Goal: Transaction & Acquisition: Purchase product/service

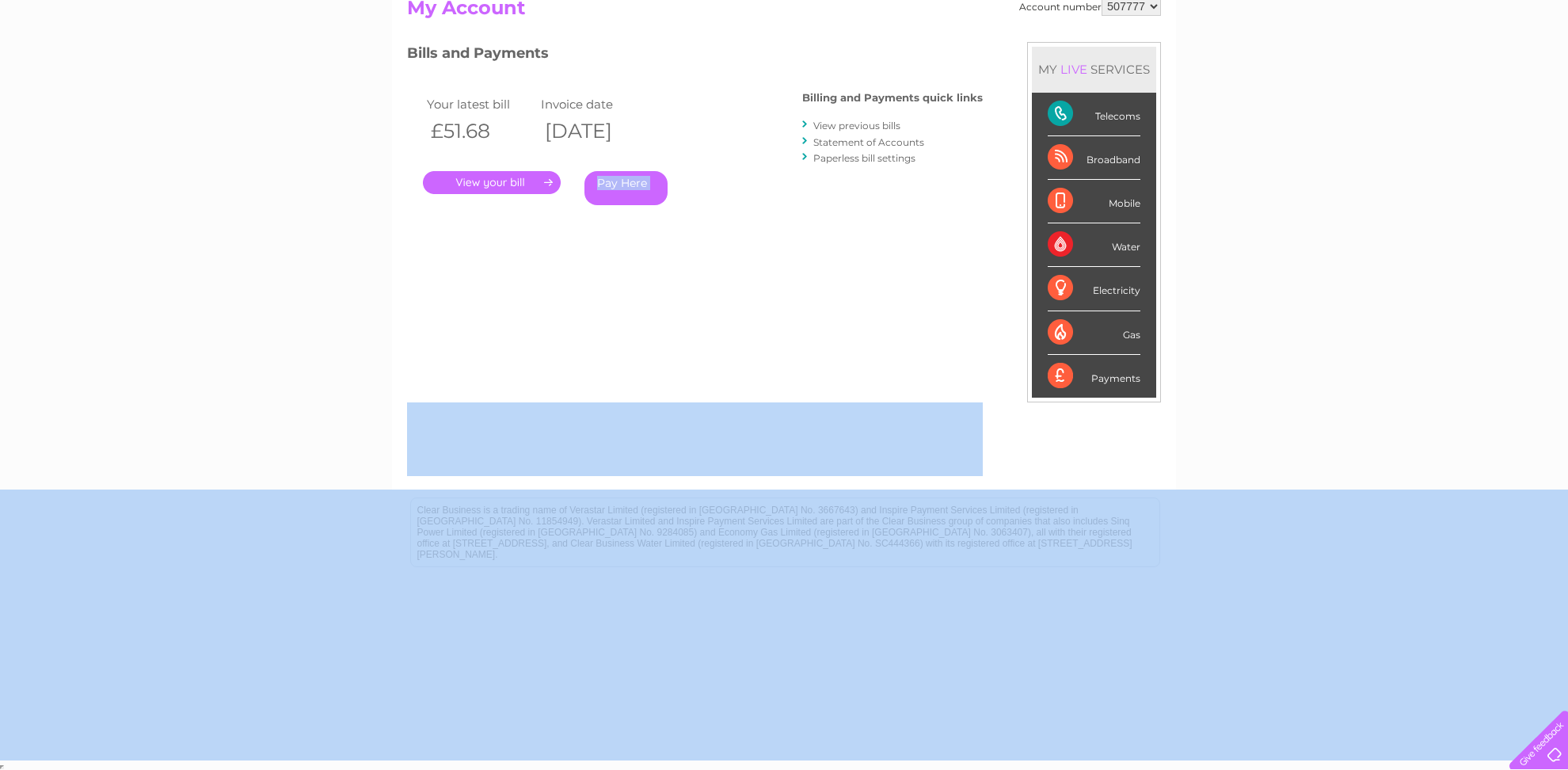
scroll to position [102, 0]
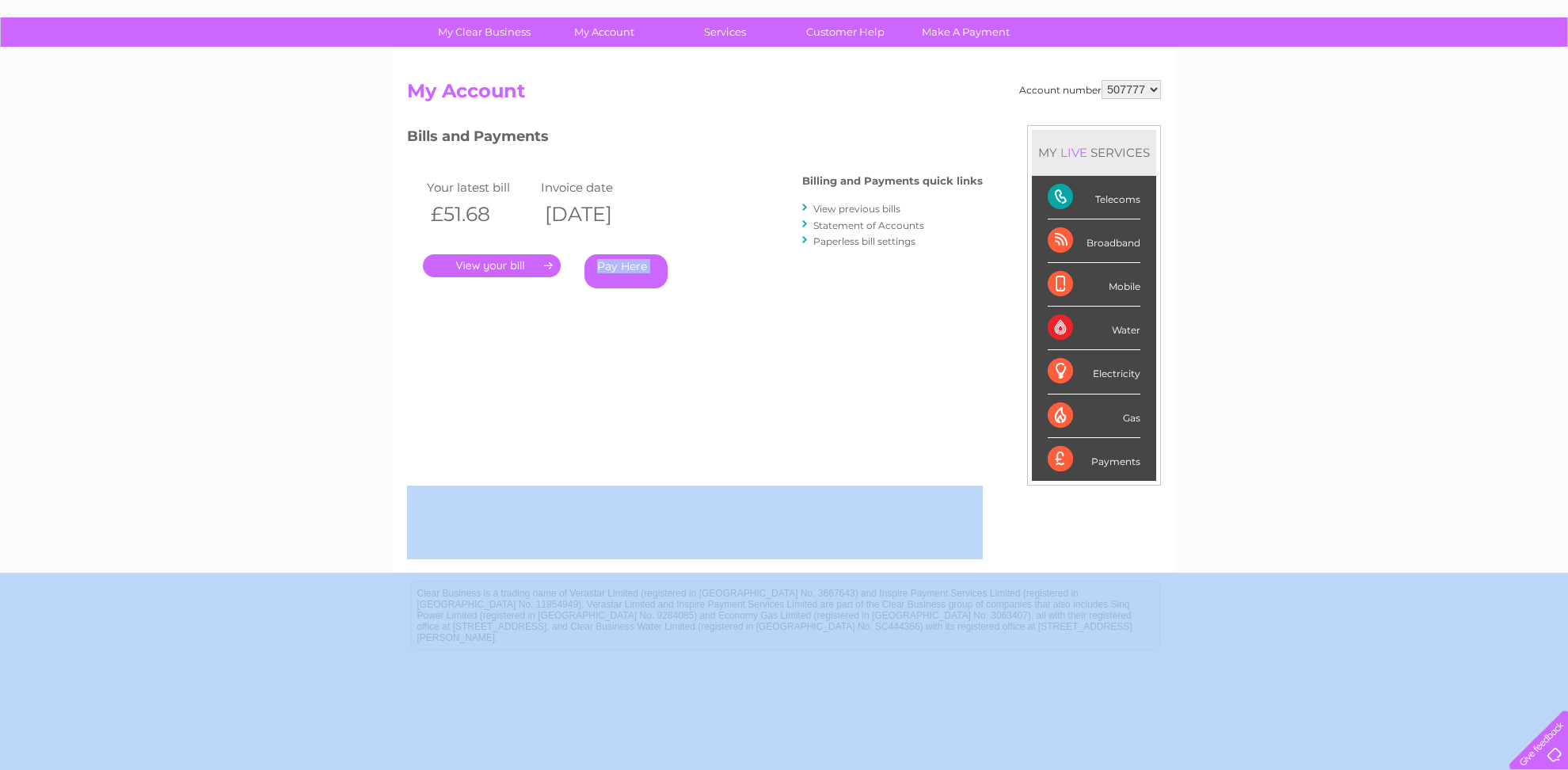
drag, startPoint x: 438, startPoint y: 214, endPoint x: 487, endPoint y: 214, distance: 49.0
click at [487, 214] on th "£51.68" at bounding box center [480, 214] width 114 height 33
click at [622, 267] on link "Pay Here" at bounding box center [626, 271] width 83 height 34
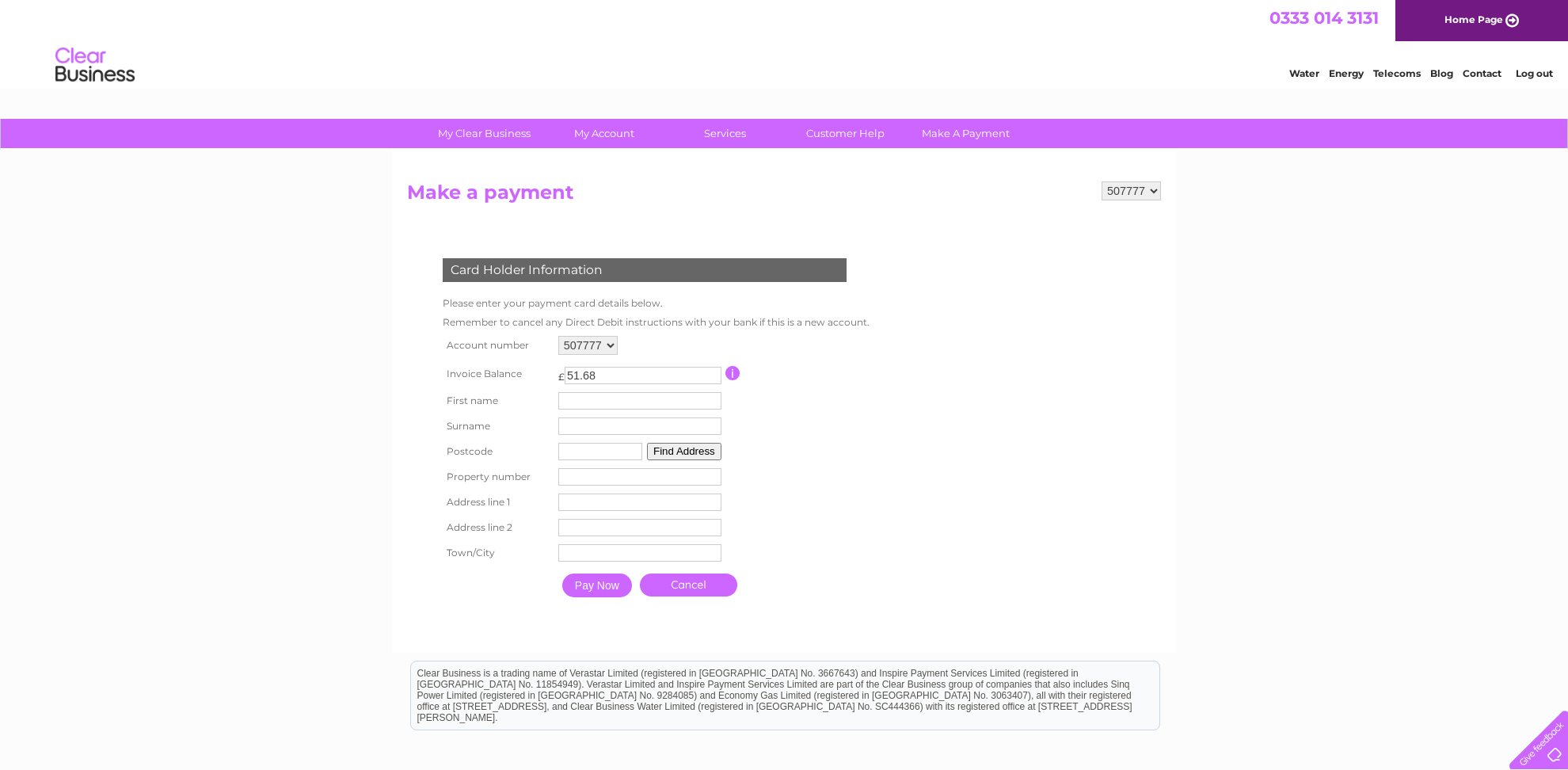
click at [590, 402] on input "text" at bounding box center [640, 401] width 163 height 17
click at [590, 437] on input "text" at bounding box center [642, 427] width 165 height 19
click at [586, 462] on input "text" at bounding box center [601, 453] width 84 height 17
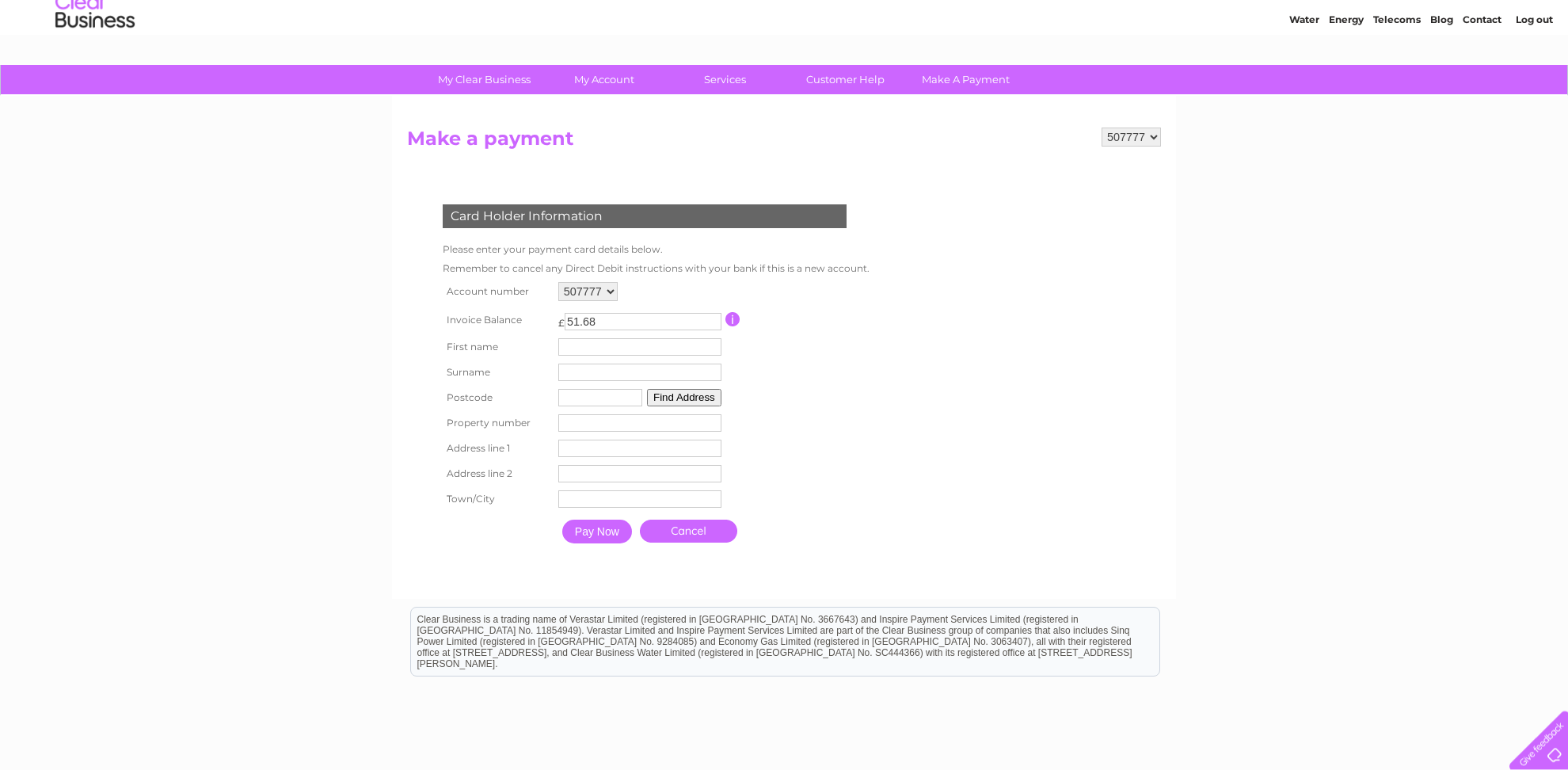
scroll to position [83, 0]
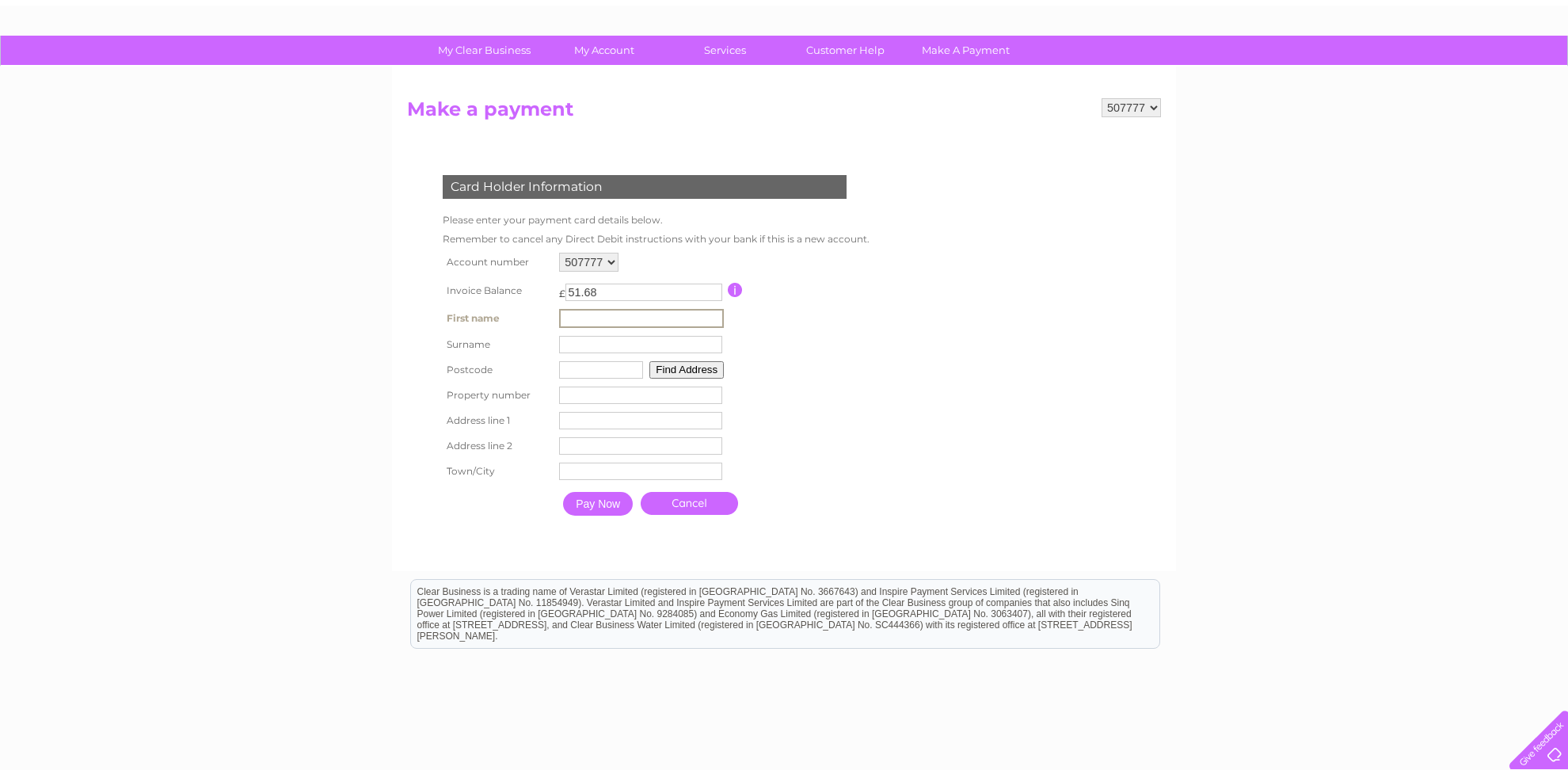
click at [569, 325] on input "text" at bounding box center [642, 318] width 165 height 19
click at [611, 290] on input "51.68" at bounding box center [644, 292] width 157 height 17
click at [592, 321] on input "text" at bounding box center [642, 318] width 165 height 19
type input "[PERSON_NAME]"
click at [604, 344] on input "text" at bounding box center [642, 344] width 165 height 19
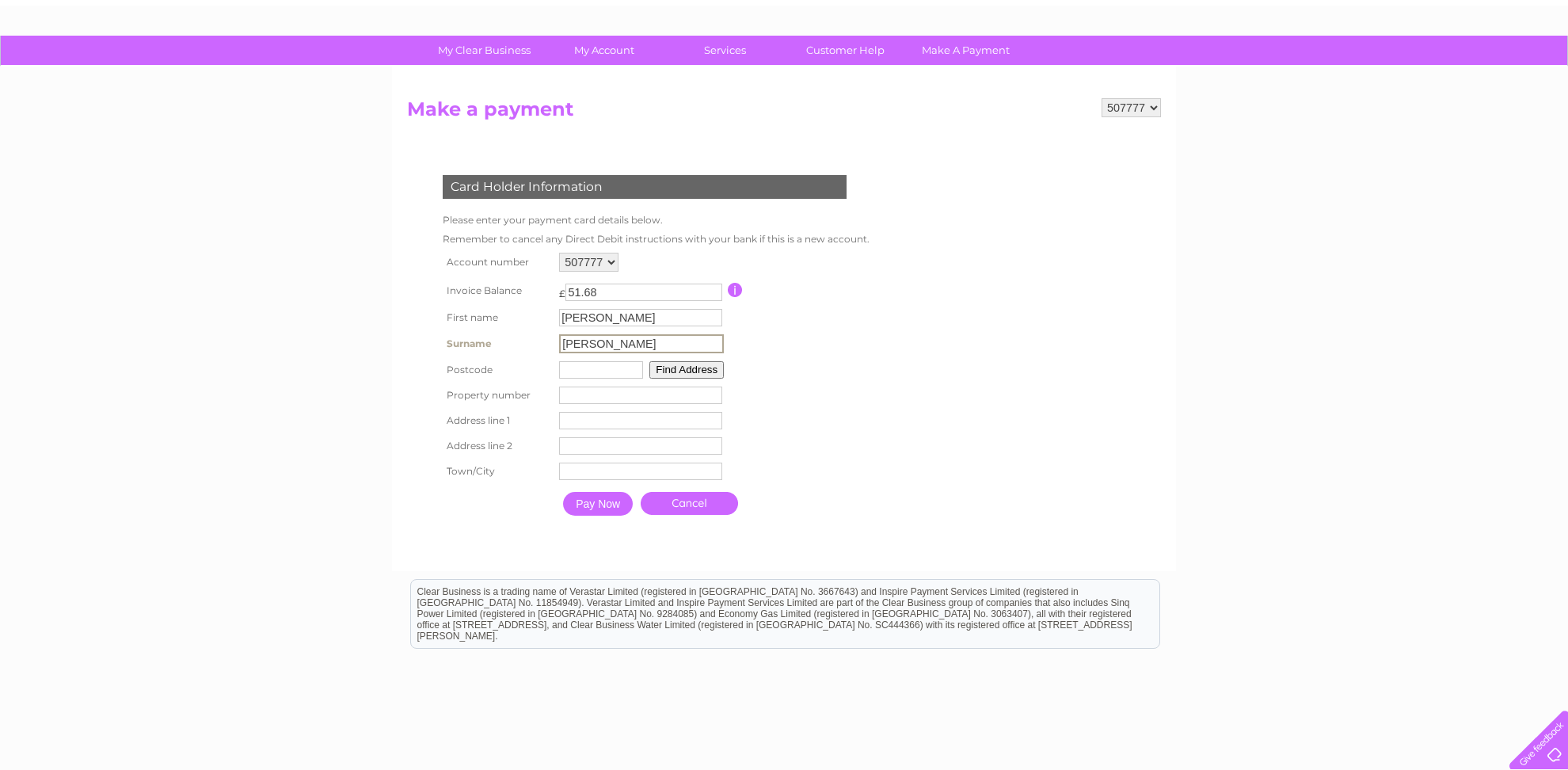
type input "[PERSON_NAME]"
click at [566, 368] on input "text" at bounding box center [601, 370] width 84 height 17
type input "B96 6LL"
click at [677, 369] on button "Find Address" at bounding box center [684, 368] width 75 height 17
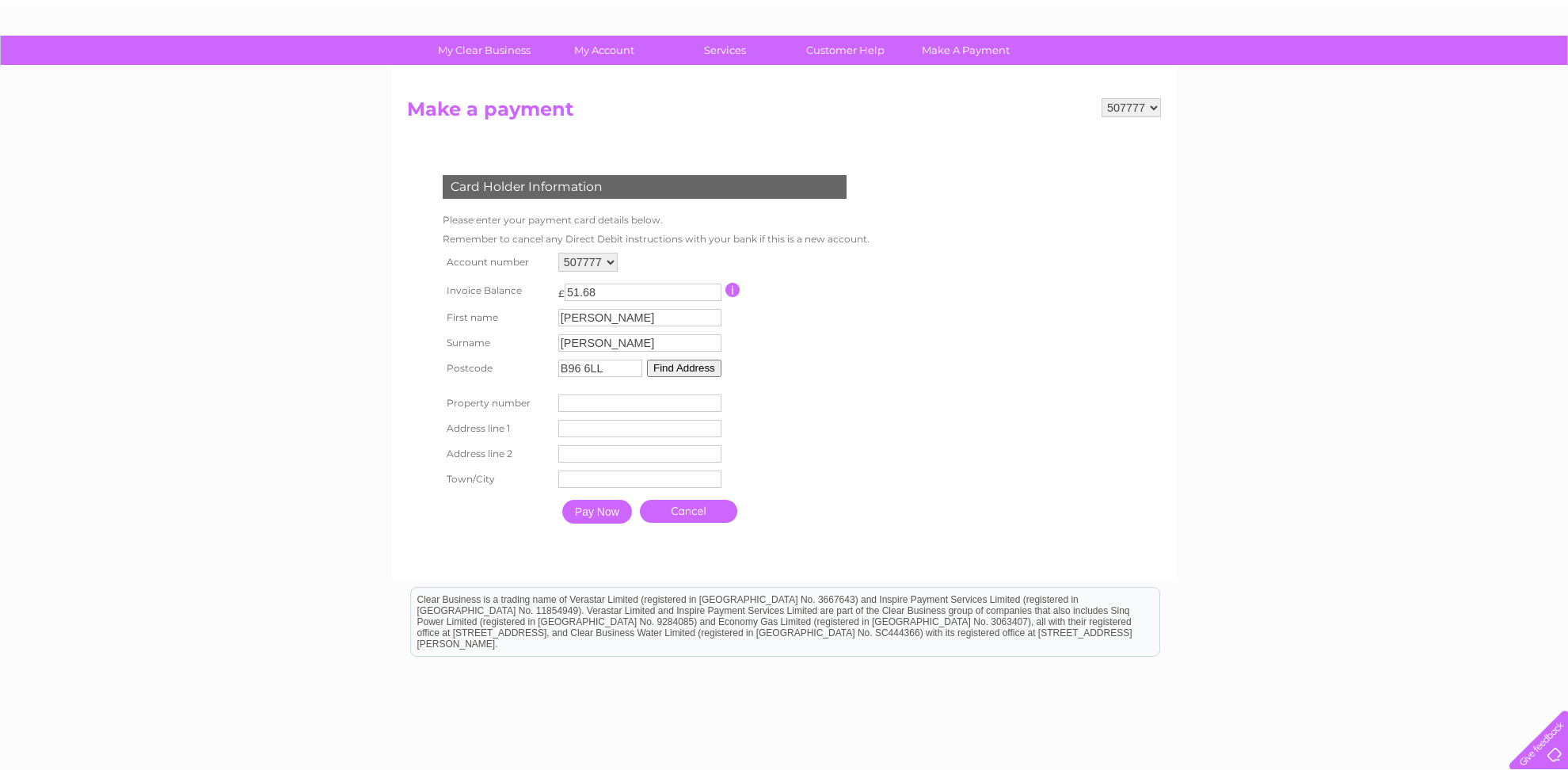
click at [663, 372] on button "Find Address" at bounding box center [684, 368] width 75 height 17
click at [690, 405] on input "number" at bounding box center [640, 403] width 163 height 17
click at [692, 431] on input "text" at bounding box center [642, 429] width 165 height 19
click at [655, 410] on input "number" at bounding box center [640, 403] width 163 height 17
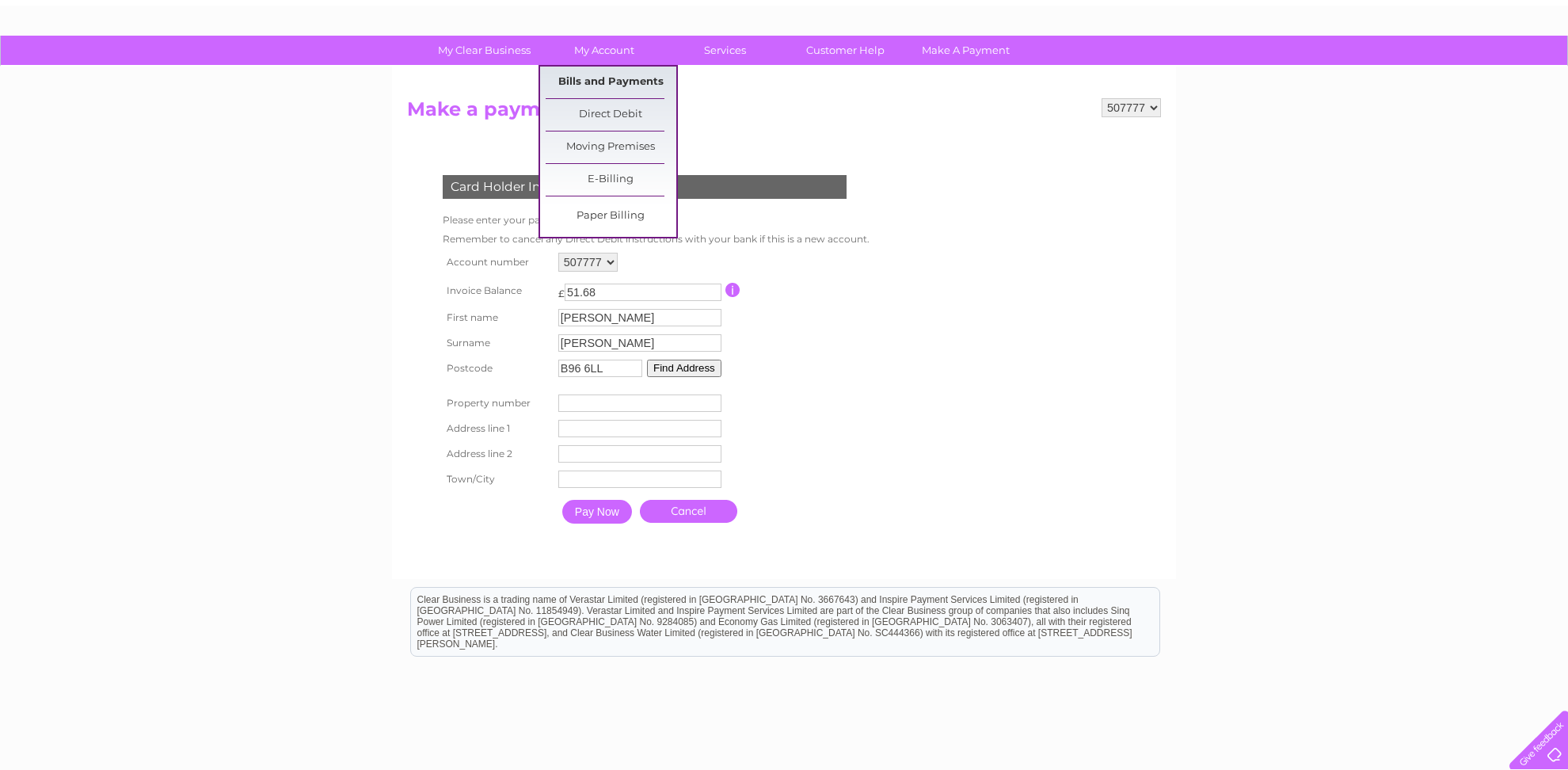
click at [644, 83] on link "Bills and Payments" at bounding box center [611, 83] width 131 height 32
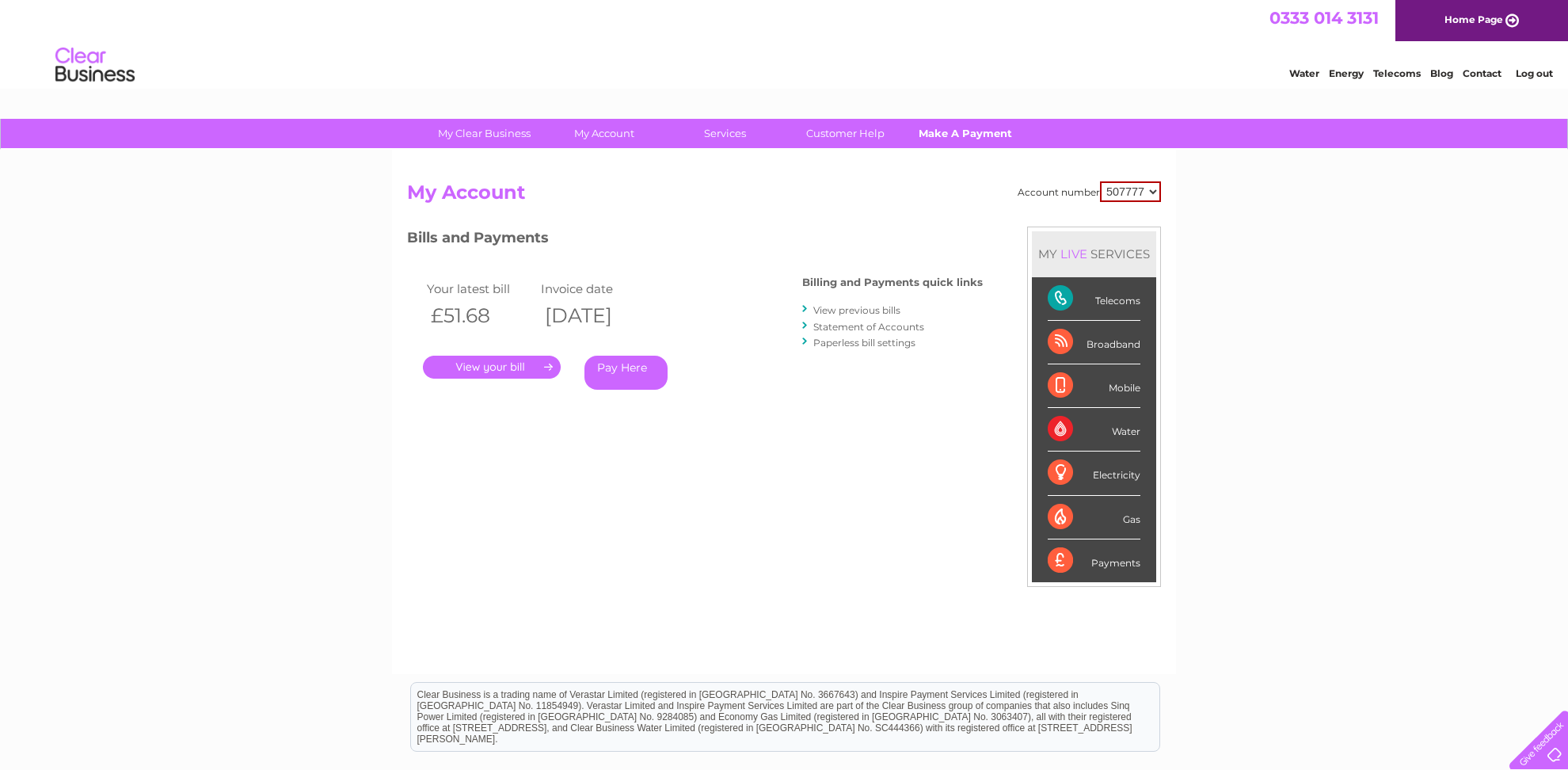
click at [984, 140] on link "Make A Payment" at bounding box center [966, 133] width 131 height 29
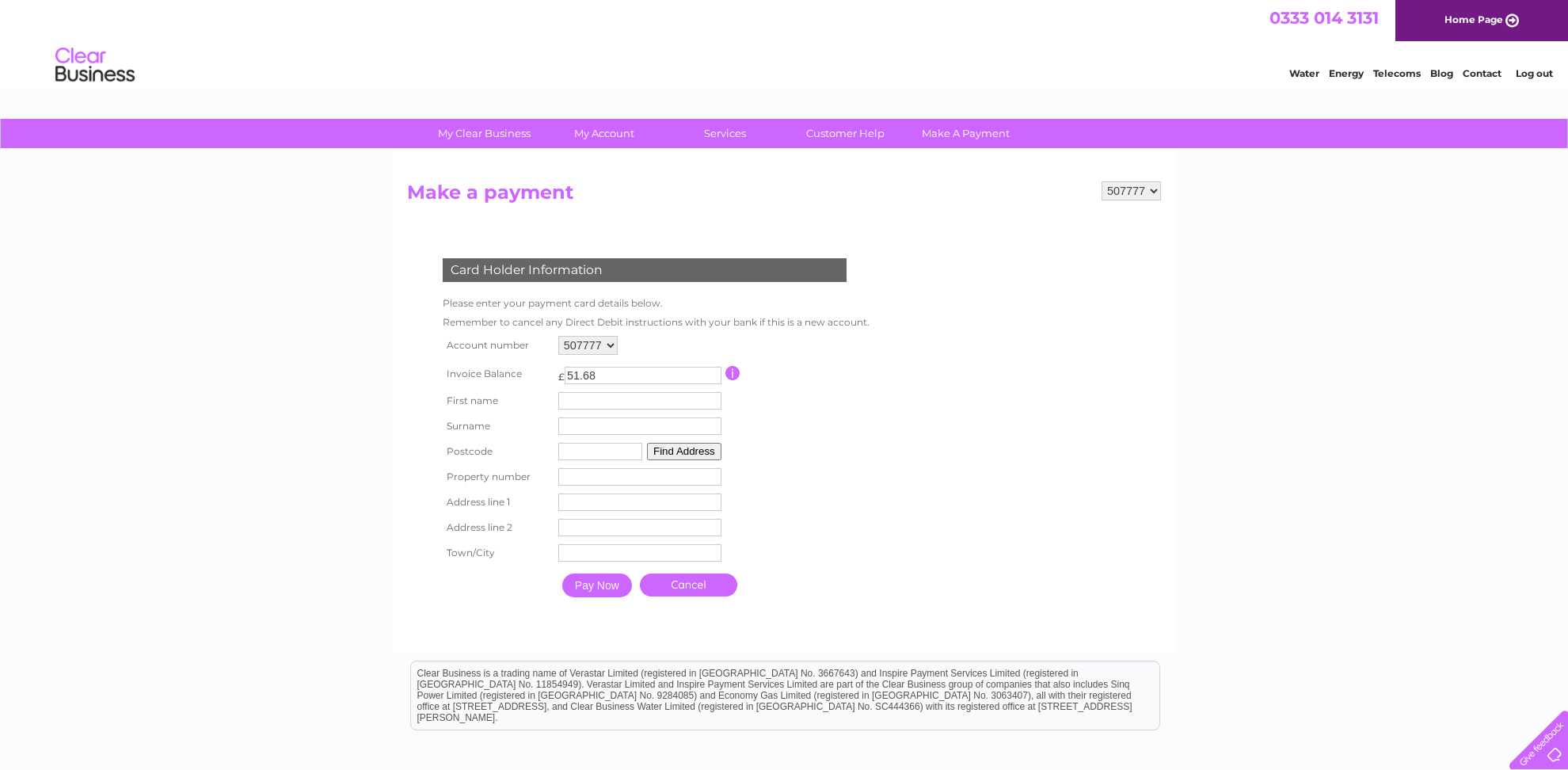
click at [582, 402] on input "text" at bounding box center [640, 401] width 163 height 17
type input "Catherine"
click at [591, 429] on input "text" at bounding box center [641, 428] width 163 height 17
type input "[PERSON_NAME]"
drag, startPoint x: 551, startPoint y: 460, endPoint x: 580, endPoint y: 460, distance: 29.0
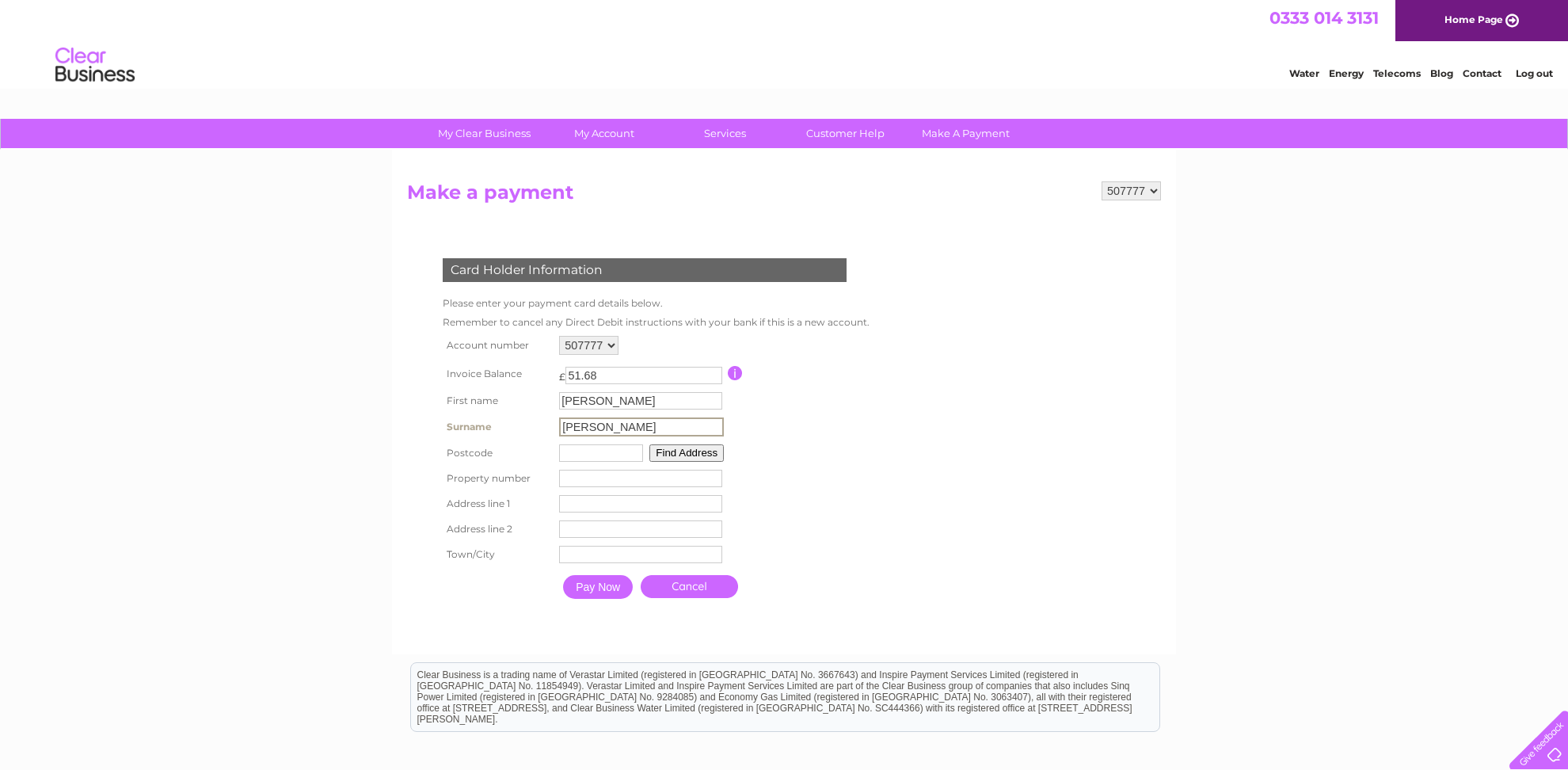
click at [559, 461] on tr "Postcode Find Address" at bounding box center [655, 453] width 432 height 25
click at [588, 456] on input "text" at bounding box center [601, 452] width 84 height 17
type input "B96 6LL"
click at [680, 449] on button "Find Address" at bounding box center [684, 452] width 75 height 17
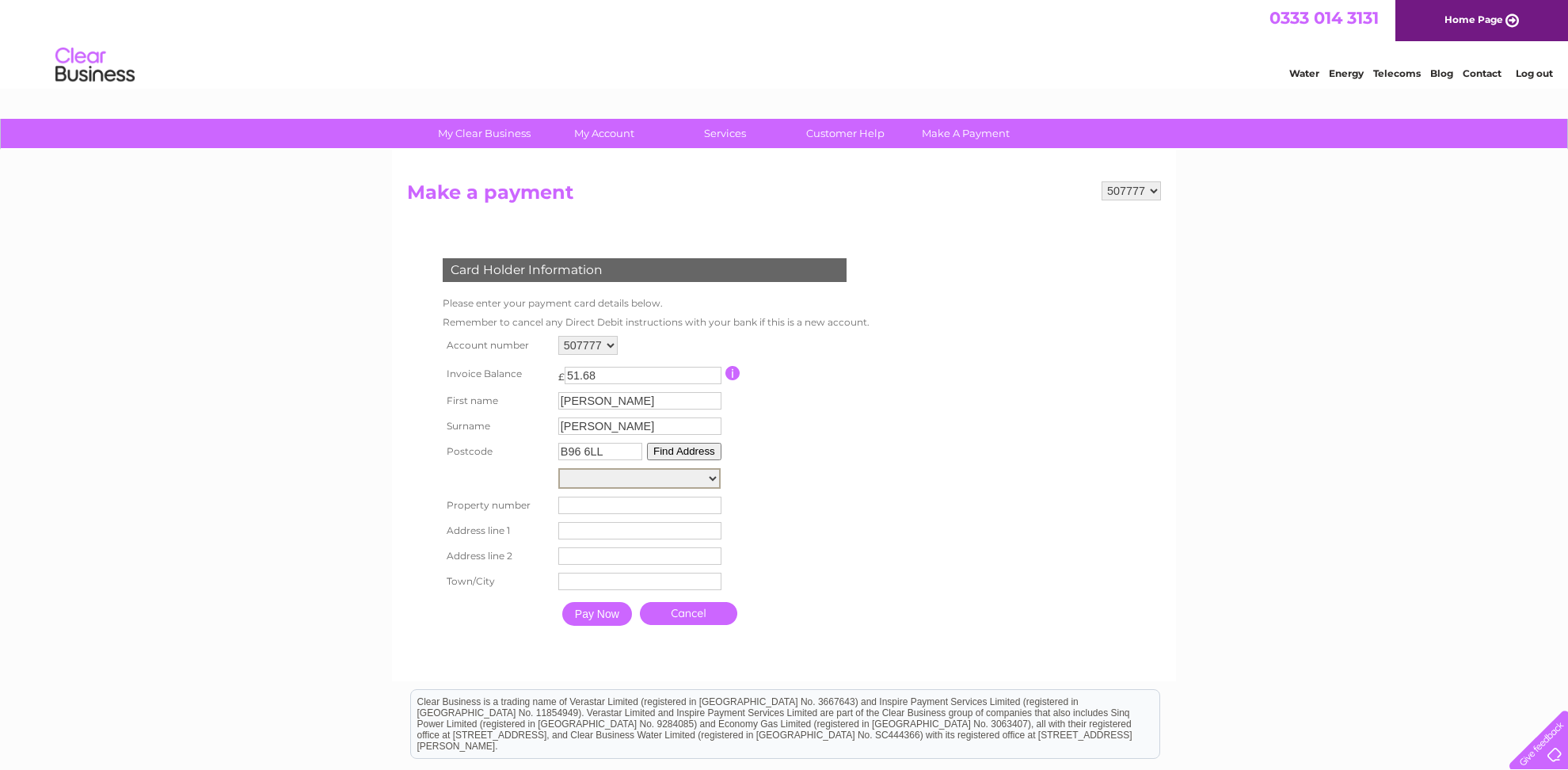
click at [559, 468] on select "[GEOGRAPHIC_DATA], [GEOGRAPHIC_DATA], [GEOGRAPHIC_DATA], [GEOGRAPHIC_DATA], [GE…" at bounding box center [640, 479] width 163 height 21
select select ",Edgioake Lane,,Redditch"
click option "[GEOGRAPHIC_DATA], [GEOGRAPHIC_DATA]" at bounding box center [0, 0] width 0 height 0
type input "Edgioake Lane"
type input "Redditch"
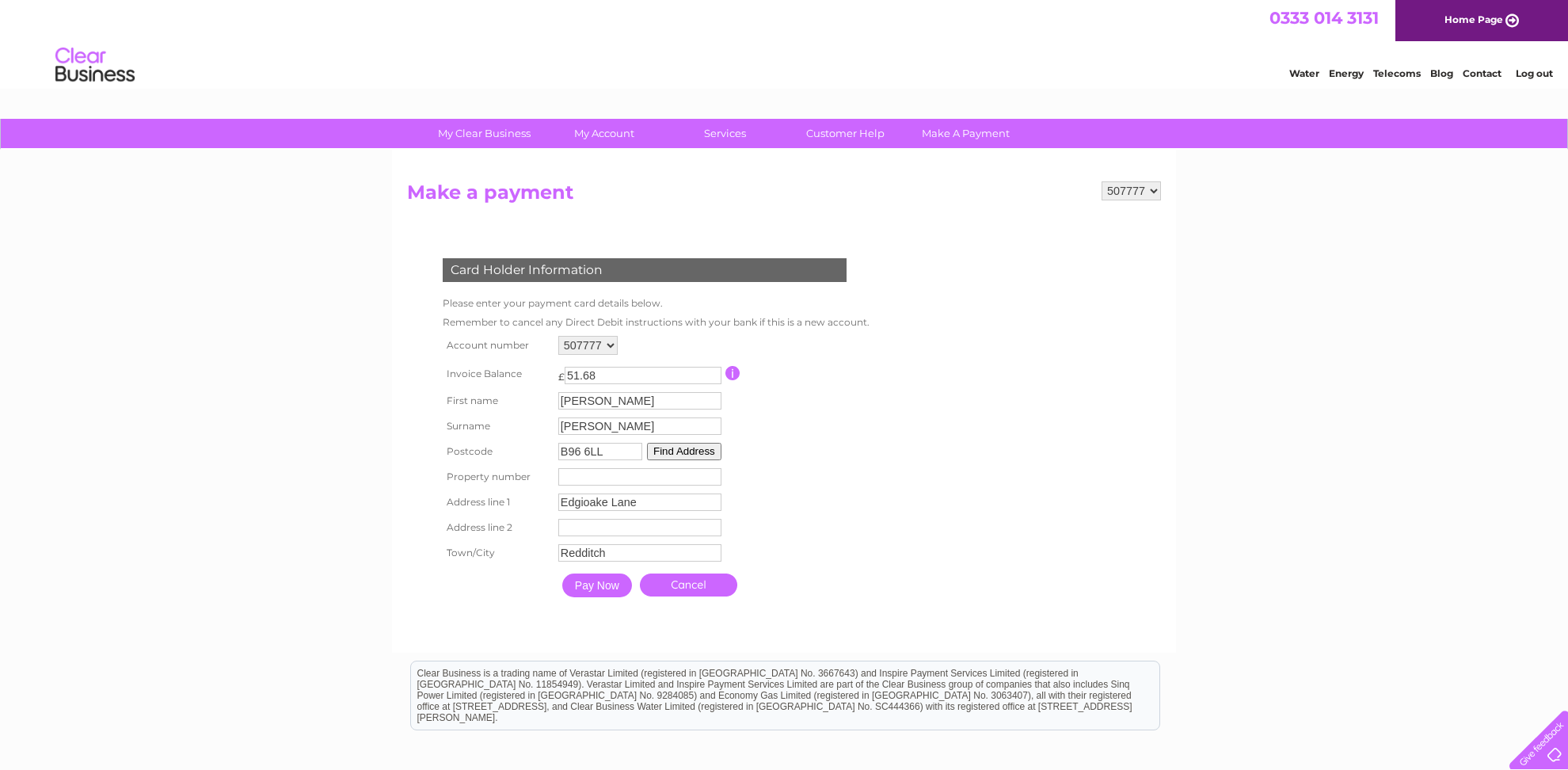
click at [656, 486] on input "number" at bounding box center [640, 477] width 163 height 17
click at [648, 486] on input "number" at bounding box center [640, 477] width 163 height 17
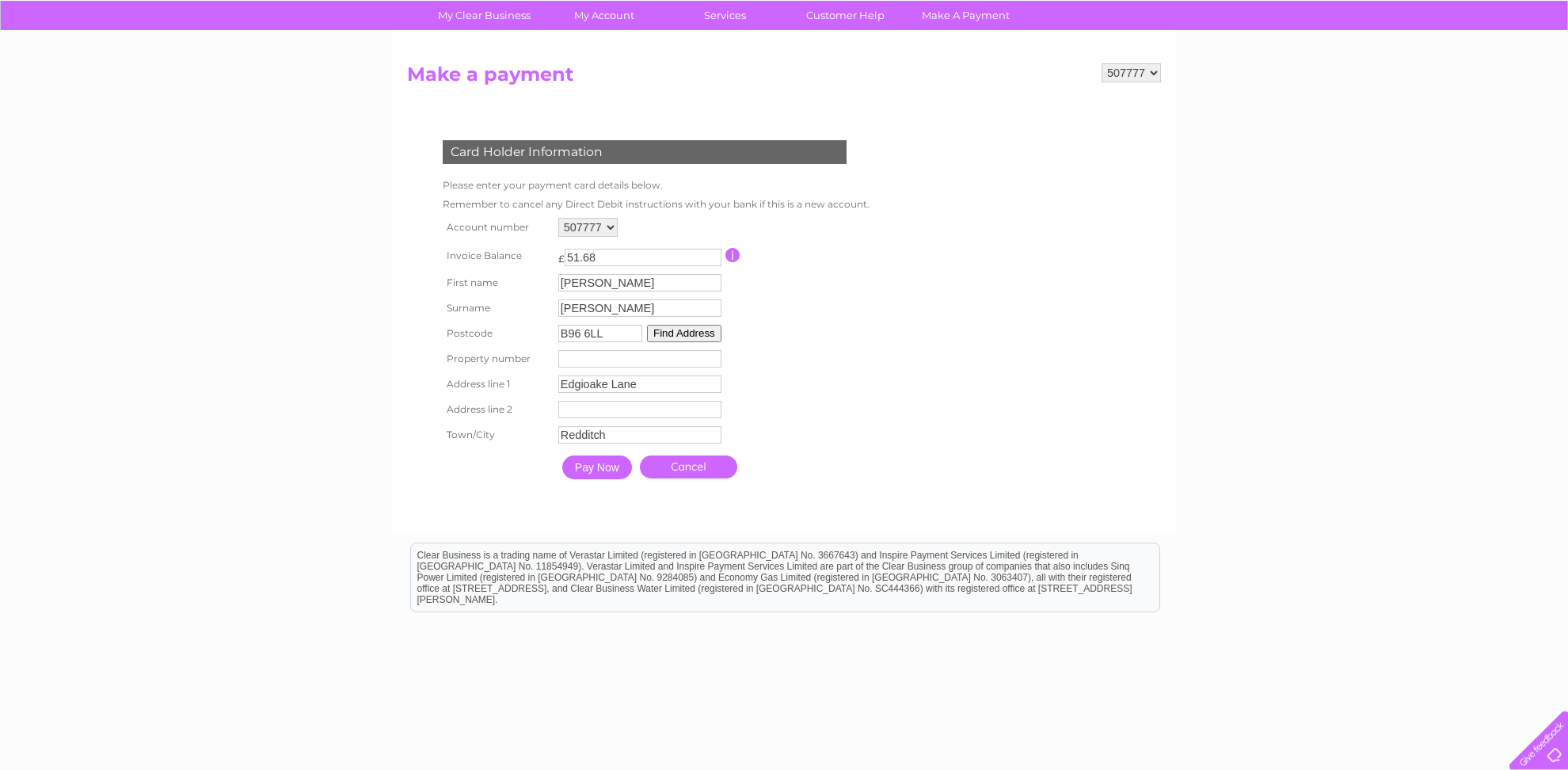
scroll to position [167, 0]
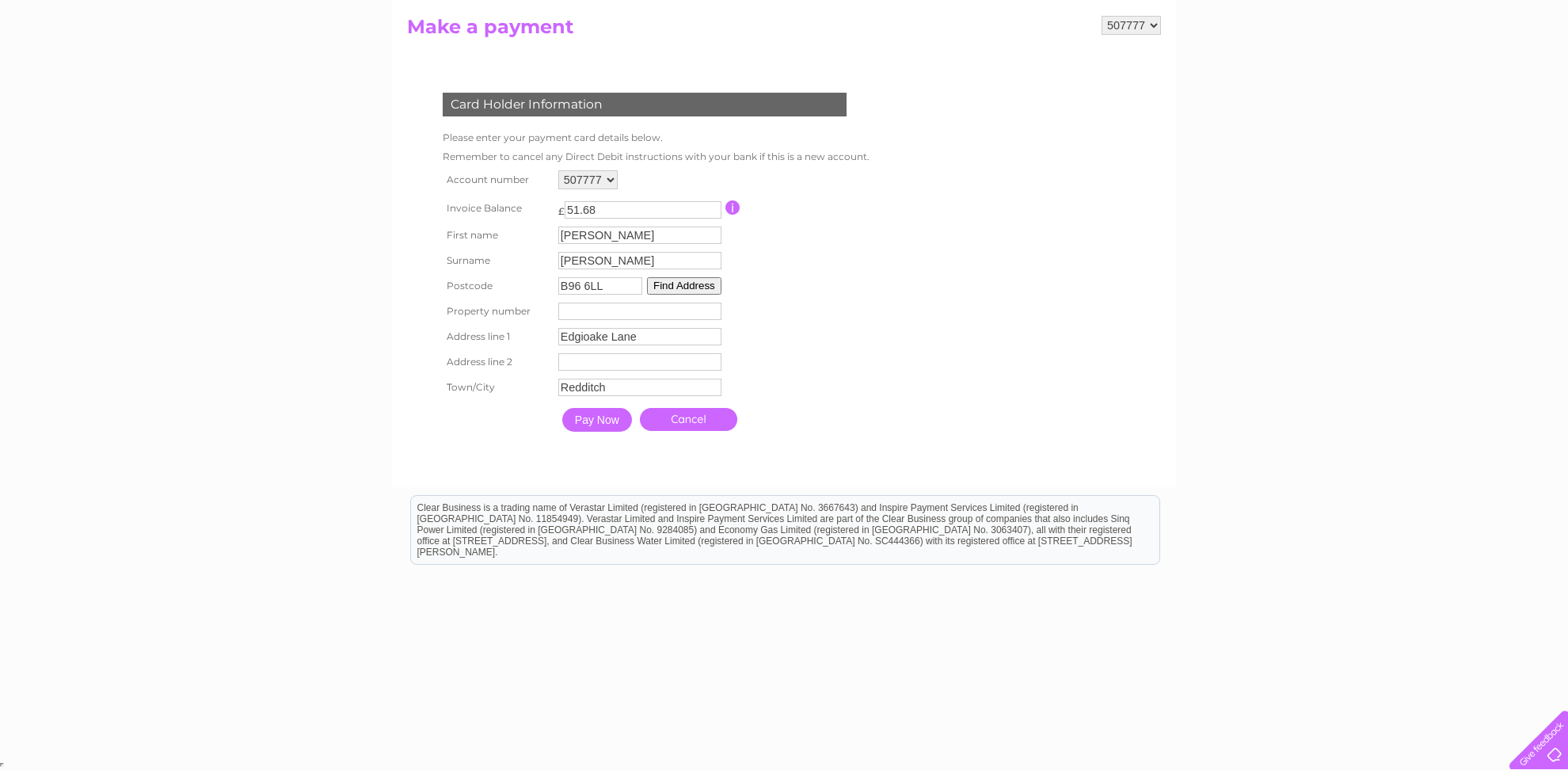
click at [575, 310] on input "number" at bounding box center [640, 311] width 163 height 17
click at [716, 310] on input "1" at bounding box center [640, 311] width 163 height 17
click at [711, 318] on input "0" at bounding box center [640, 311] width 163 height 17
click at [711, 318] on input "-1" at bounding box center [640, 311] width 163 height 17
type input "0"
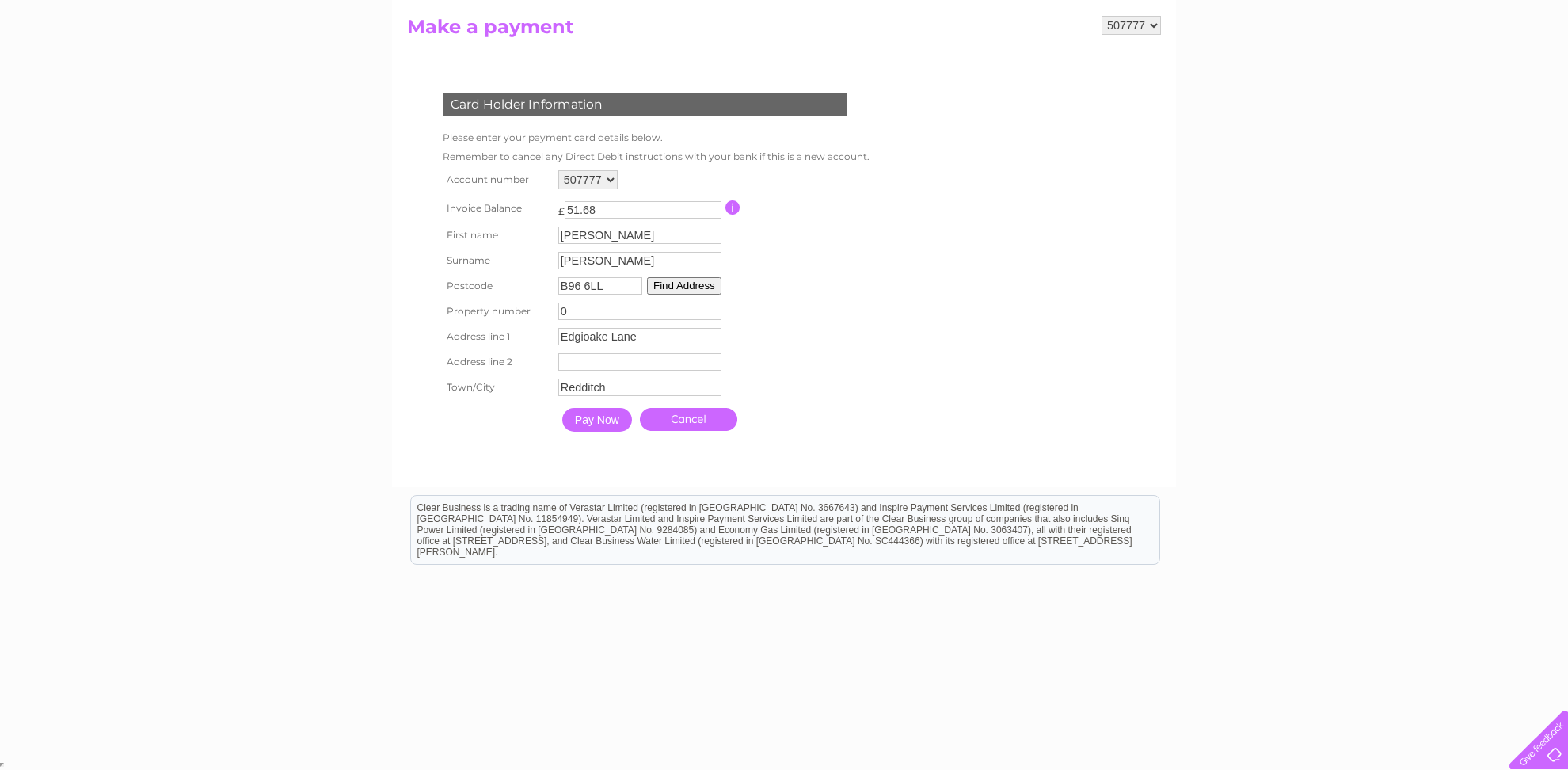
click at [711, 311] on input "0" at bounding box center [640, 311] width 163 height 17
drag, startPoint x: 600, startPoint y: 319, endPoint x: 512, endPoint y: 324, distance: 88.1
click at [559, 320] on input "0" at bounding box center [640, 311] width 163 height 17
click at [586, 341] on input "Edgioake Lane" at bounding box center [642, 336] width 165 height 19
drag, startPoint x: 586, startPoint y: 342, endPoint x: 499, endPoint y: 328, distance: 88.1
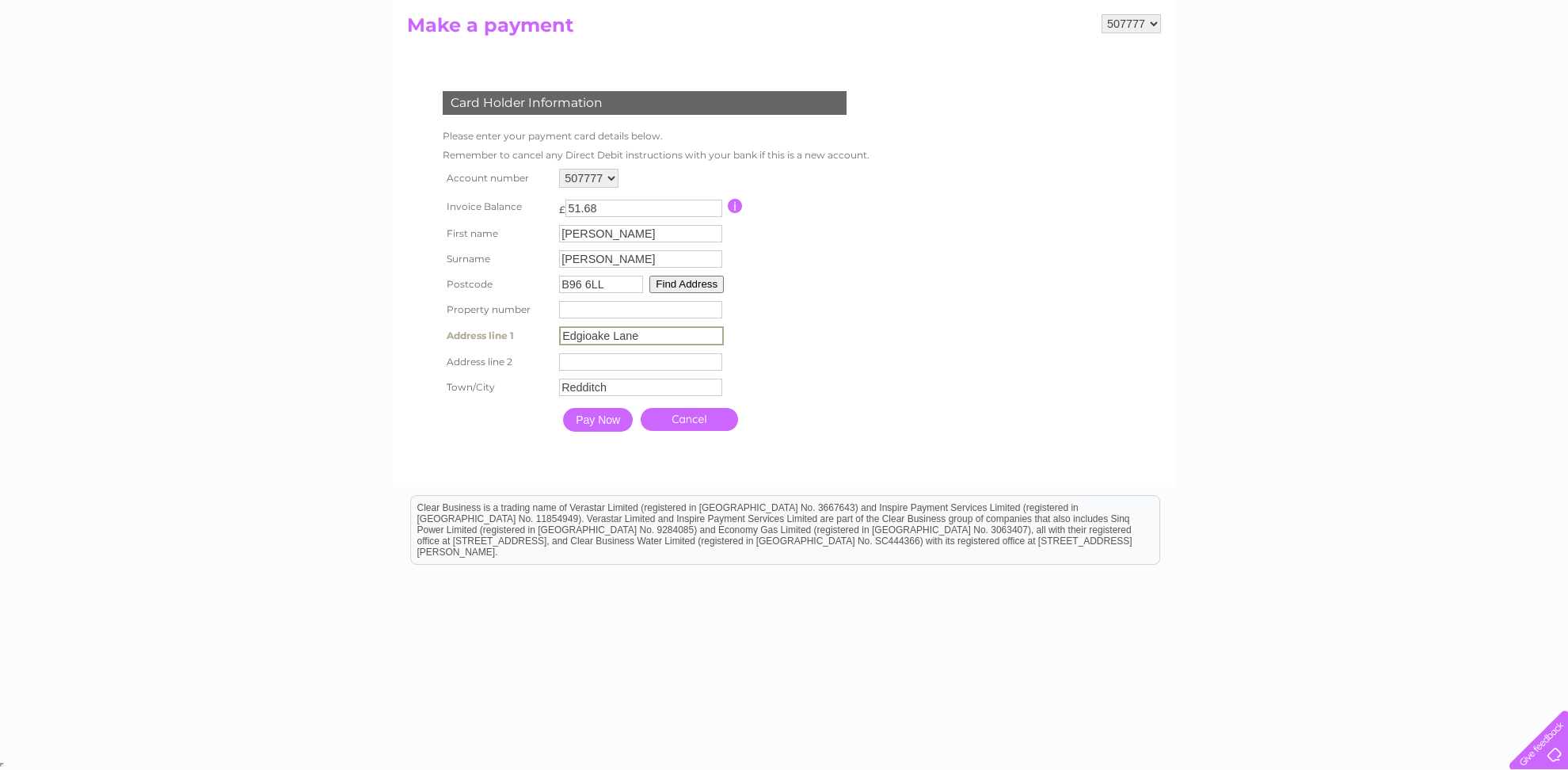
click at [559, 328] on input "Edgioake Lane" at bounding box center [642, 336] width 165 height 19
click at [644, 340] on input "Edgioake Lane" at bounding box center [642, 336] width 165 height 19
click at [621, 357] on td "Address Line Two" at bounding box center [642, 362] width 173 height 25
click at [575, 371] on input "text" at bounding box center [642, 361] width 165 height 19
click at [582, 337] on input "Edgioake Lane" at bounding box center [642, 336] width 165 height 19
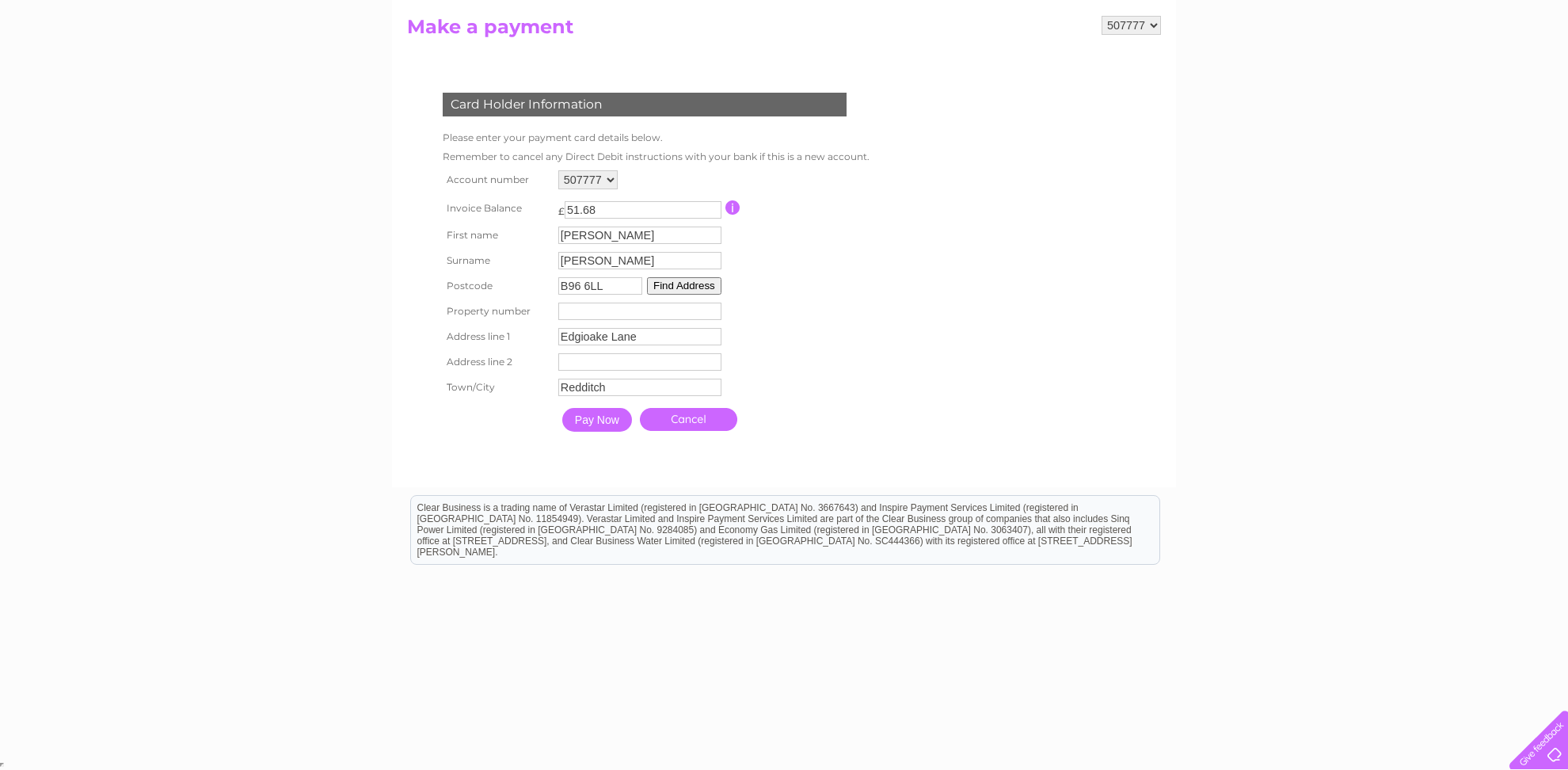
click at [691, 289] on button "Find Address" at bounding box center [684, 286] width 75 height 17
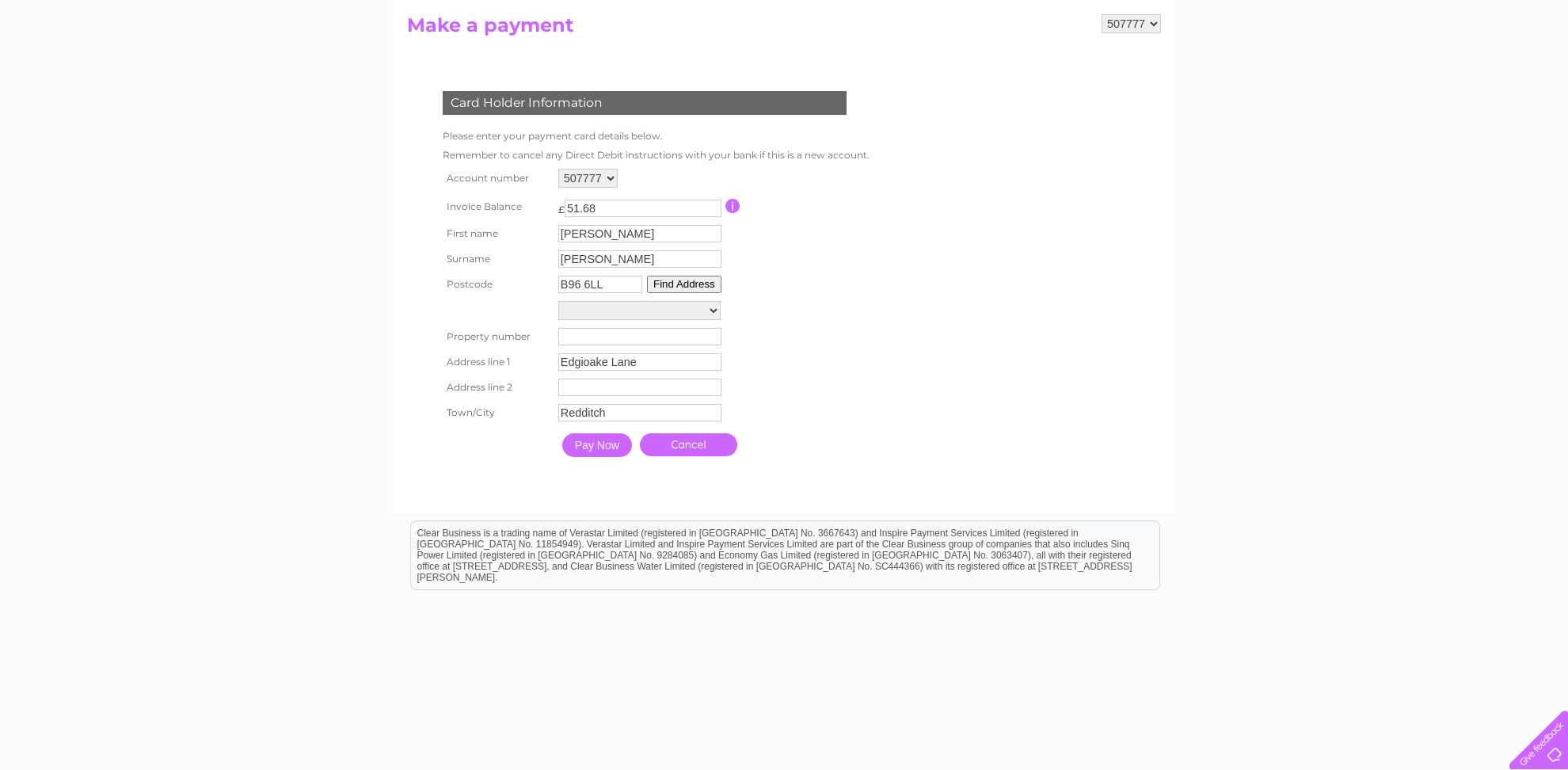
click at [559, 301] on select "[GEOGRAPHIC_DATA], [GEOGRAPHIC_DATA], [GEOGRAPHIC_DATA], [GEOGRAPHIC_DATA], [GE…" at bounding box center [640, 310] width 163 height 19
select select ",Edgioake Lane,,Redditch"
click option "[GEOGRAPHIC_DATA], [GEOGRAPHIC_DATA]" at bounding box center [0, 0] width 0 height 0
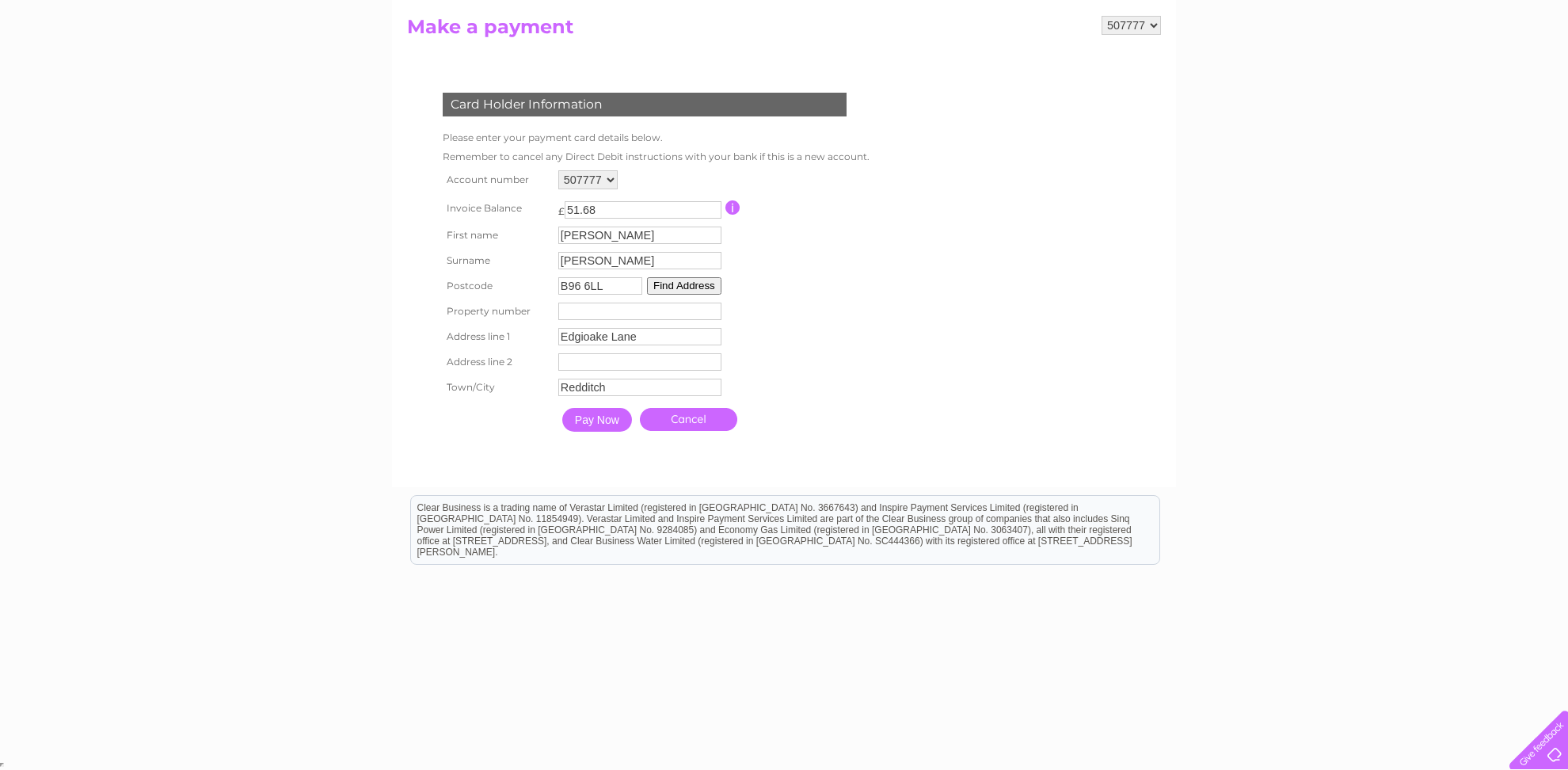
click at [577, 423] on input "Pay Now" at bounding box center [598, 420] width 70 height 24
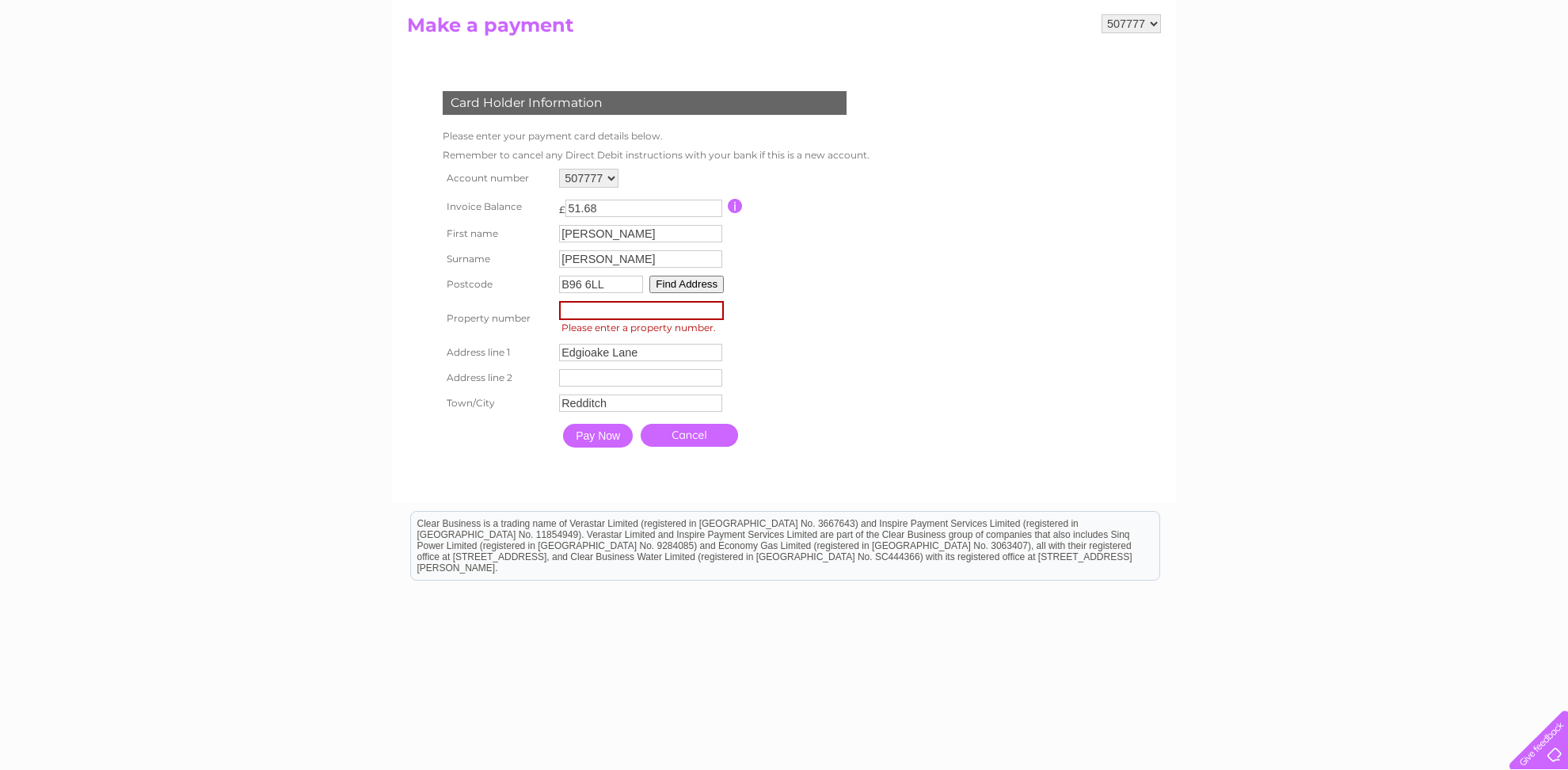
click at [630, 314] on input "number" at bounding box center [642, 310] width 165 height 19
click at [717, 318] on input "-1" at bounding box center [642, 310] width 165 height 19
type input "0"
click at [713, 307] on input "0" at bounding box center [642, 310] width 165 height 19
drag, startPoint x: 610, startPoint y: 314, endPoint x: 533, endPoint y: 321, distance: 77.3
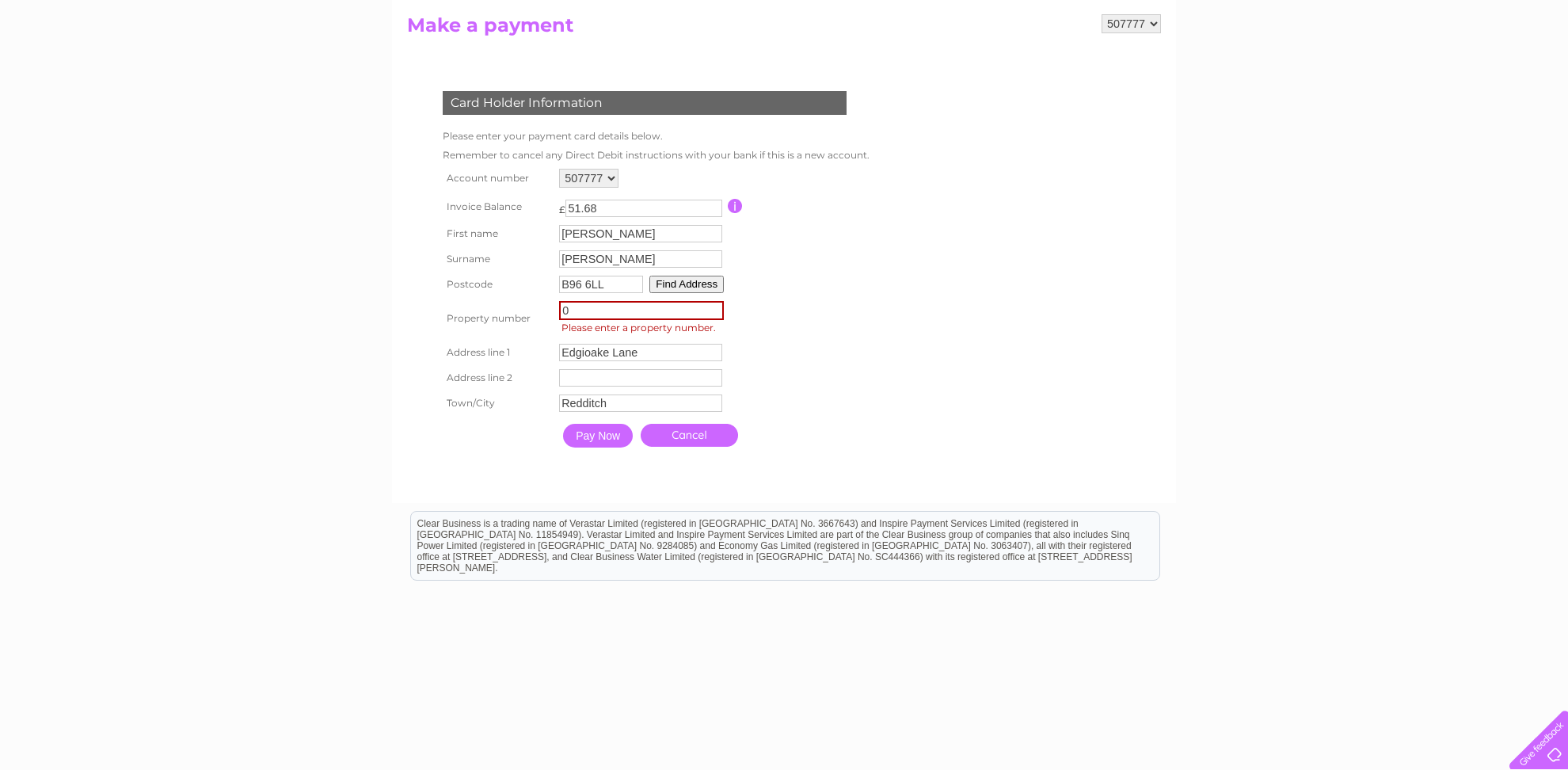
click at [559, 320] on input "0" at bounding box center [642, 310] width 165 height 19
click at [600, 384] on input "text" at bounding box center [641, 378] width 163 height 17
type input "Astwood Bank"
click at [597, 448] on input "Pay Now" at bounding box center [598, 436] width 70 height 24
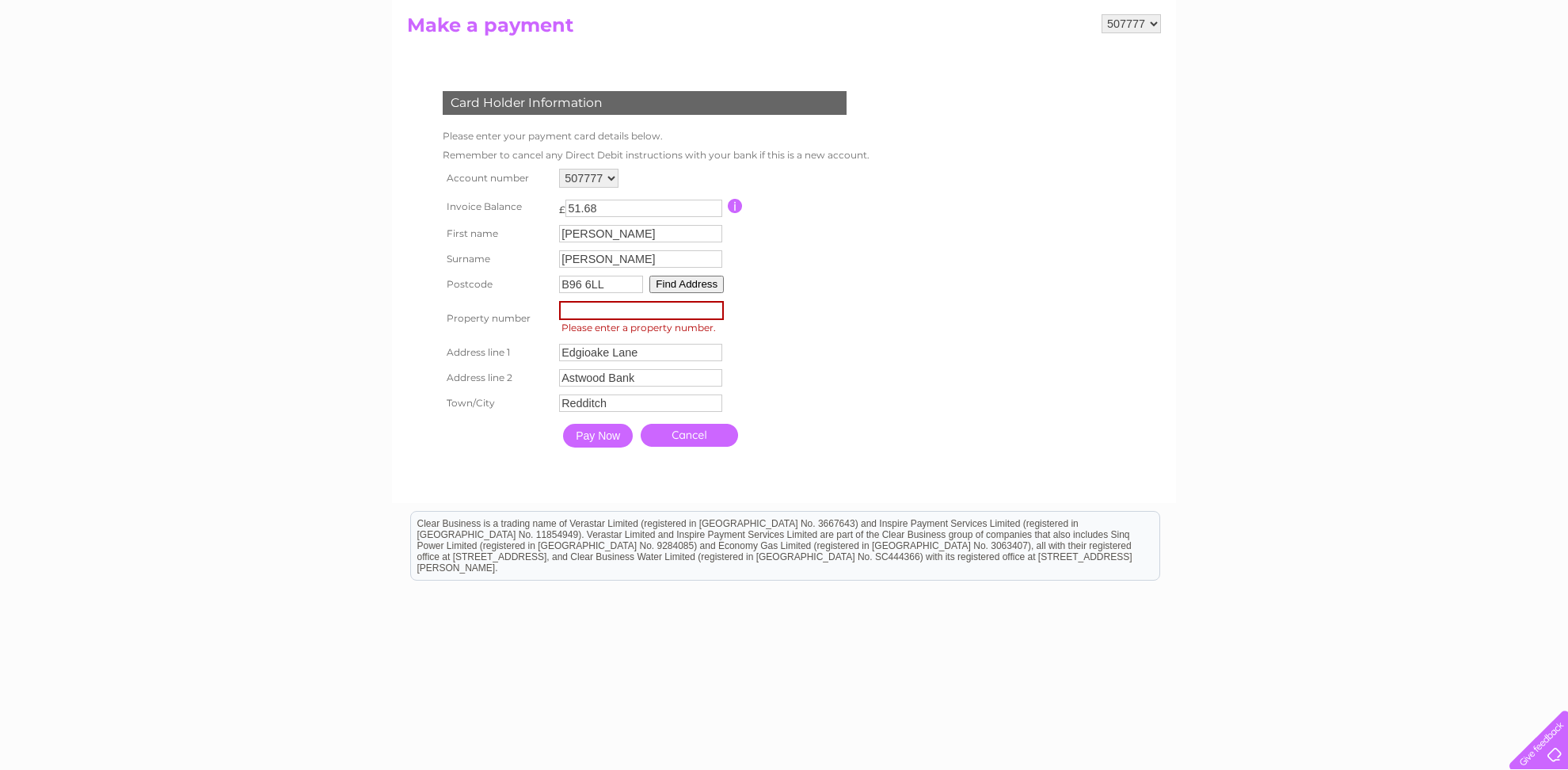
click at [606, 448] on input "Pay Now" at bounding box center [598, 436] width 70 height 24
click at [607, 444] on input "Pay Now" at bounding box center [598, 436] width 70 height 24
click at [698, 357] on input "Edgioake Lane" at bounding box center [642, 353] width 165 height 19
click at [592, 443] on input "Pay Now" at bounding box center [598, 436] width 70 height 24
click at [600, 441] on input "Pay Now" at bounding box center [598, 436] width 70 height 24
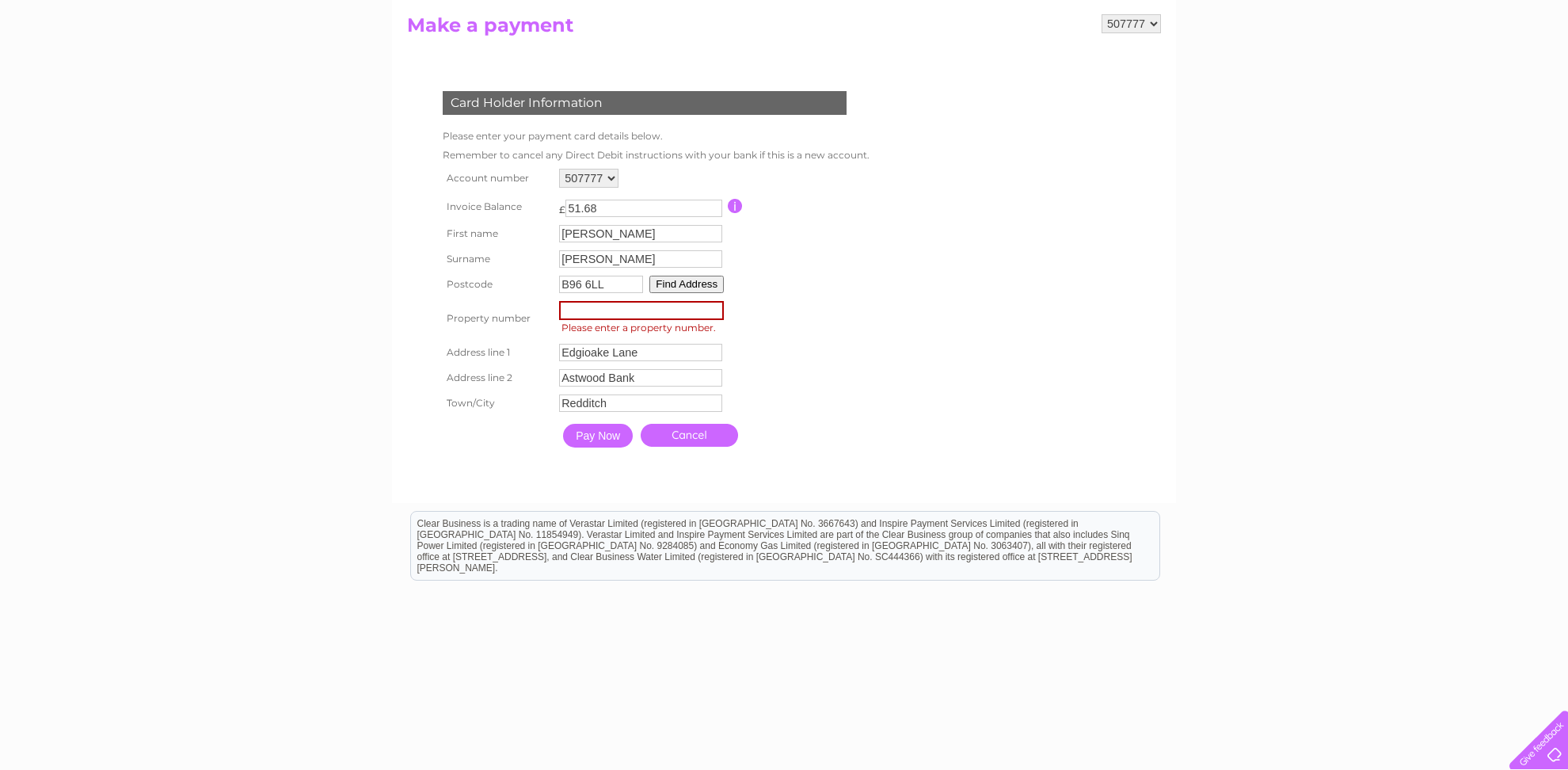
click at [600, 441] on input "Pay Now" at bounding box center [598, 436] width 70 height 24
drag, startPoint x: 682, startPoint y: 318, endPoint x: 436, endPoint y: 302, distance: 246.5
click at [559, 302] on input "number" at bounding box center [642, 310] width 165 height 19
type input "0"
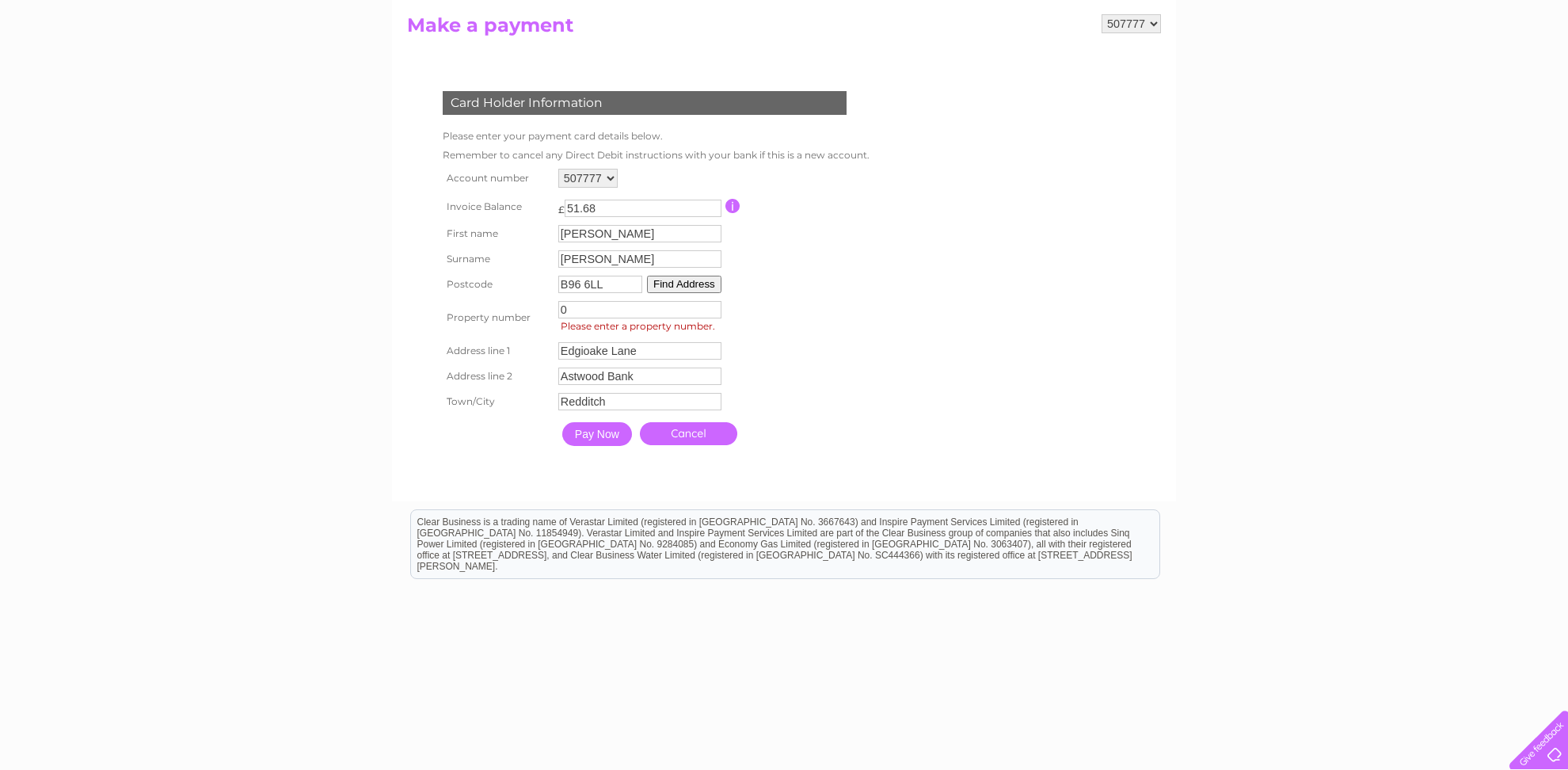
click at [606, 441] on input "Pay Now" at bounding box center [598, 434] width 70 height 24
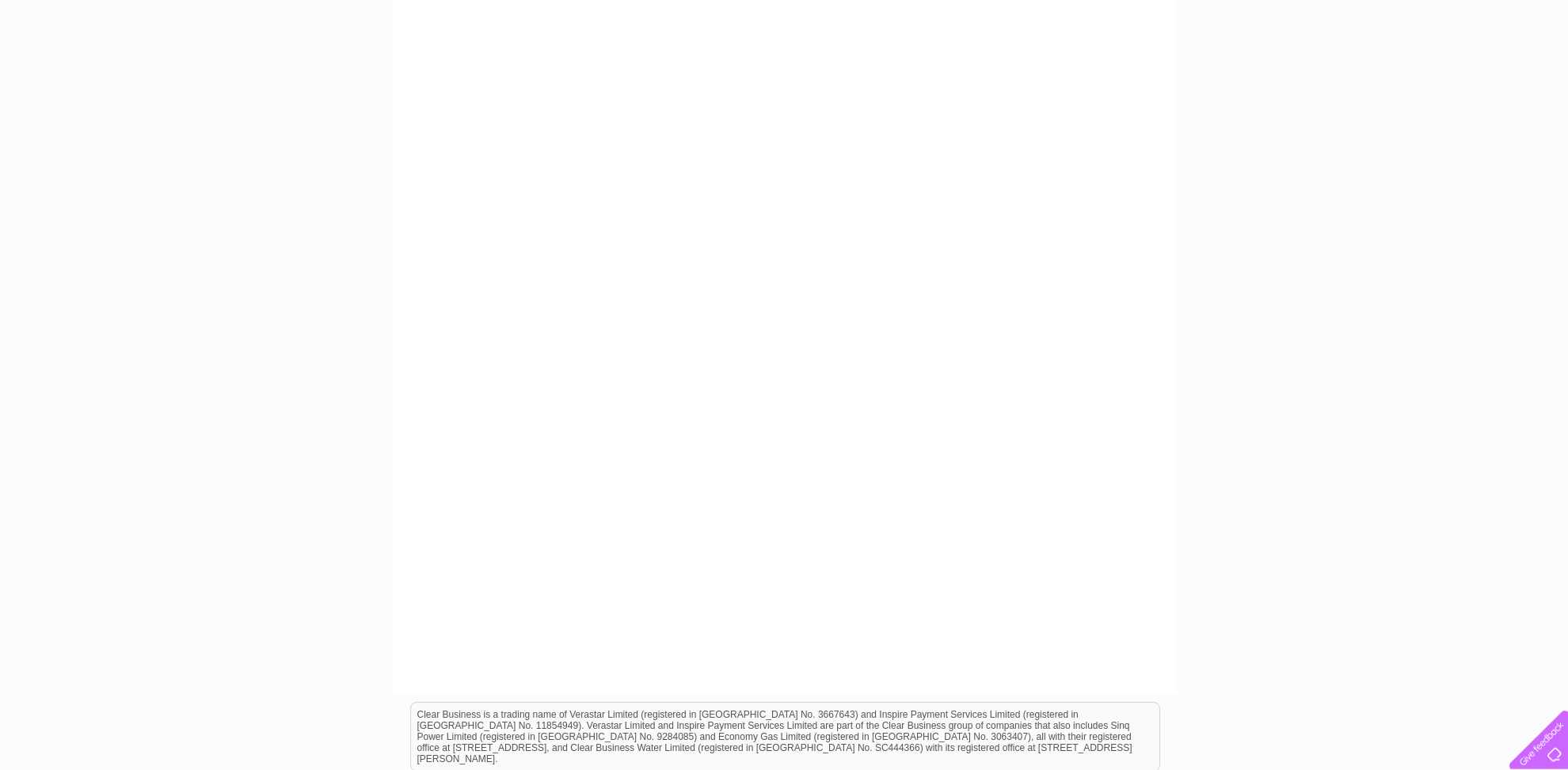
scroll to position [302, 0]
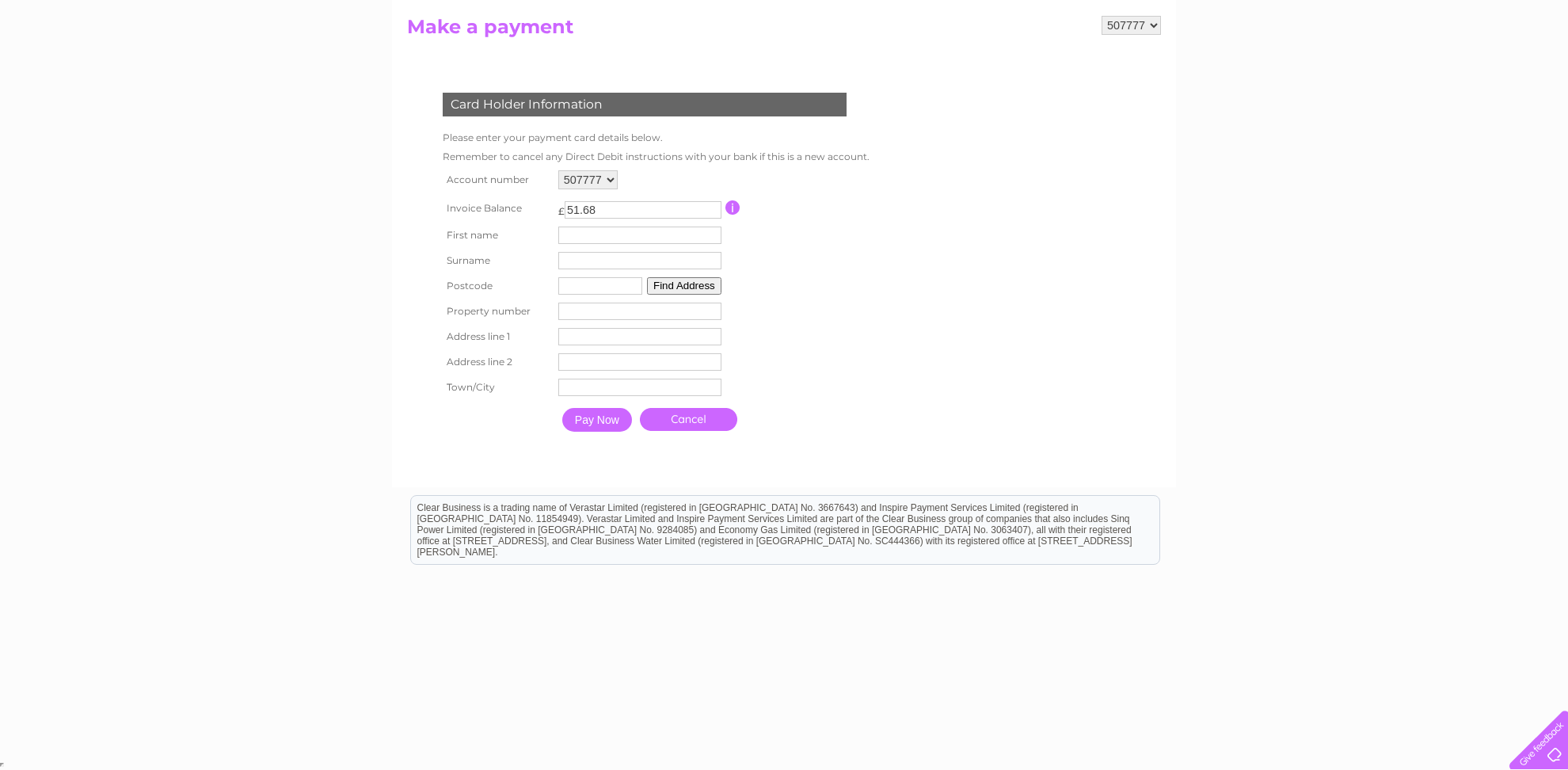
click at [586, 228] on input "text" at bounding box center [640, 235] width 163 height 17
type input "[PERSON_NAME]"
click at [594, 260] on input "text" at bounding box center [642, 260] width 165 height 19
click at [610, 256] on input "[PERSON_NAME]" at bounding box center [642, 260] width 165 height 19
type input "[PERSON_NAME]"
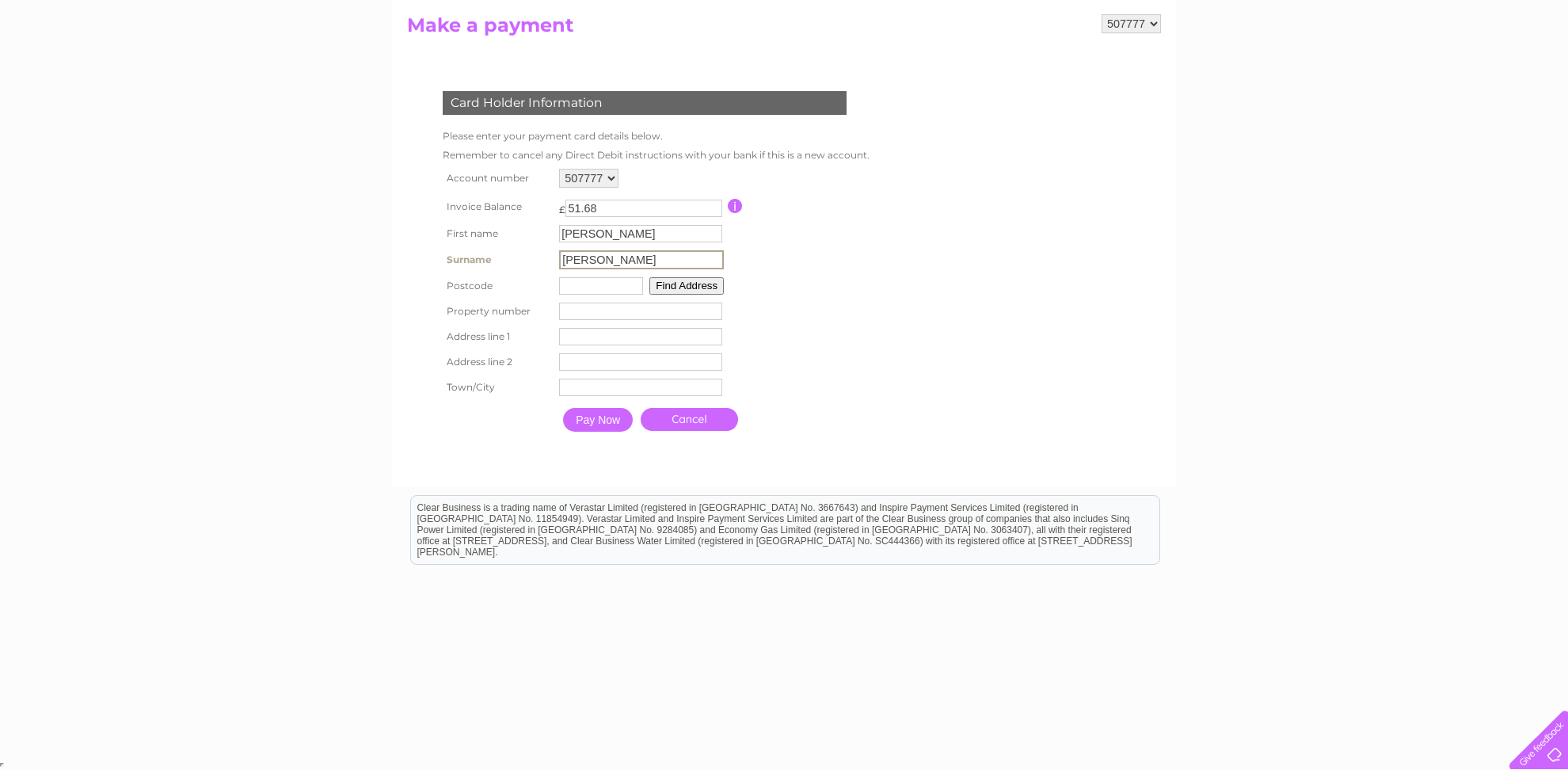
click at [615, 283] on input "text" at bounding box center [601, 286] width 84 height 17
type input "B96 6LL"
click at [692, 280] on button "Find Address" at bounding box center [684, 286] width 75 height 17
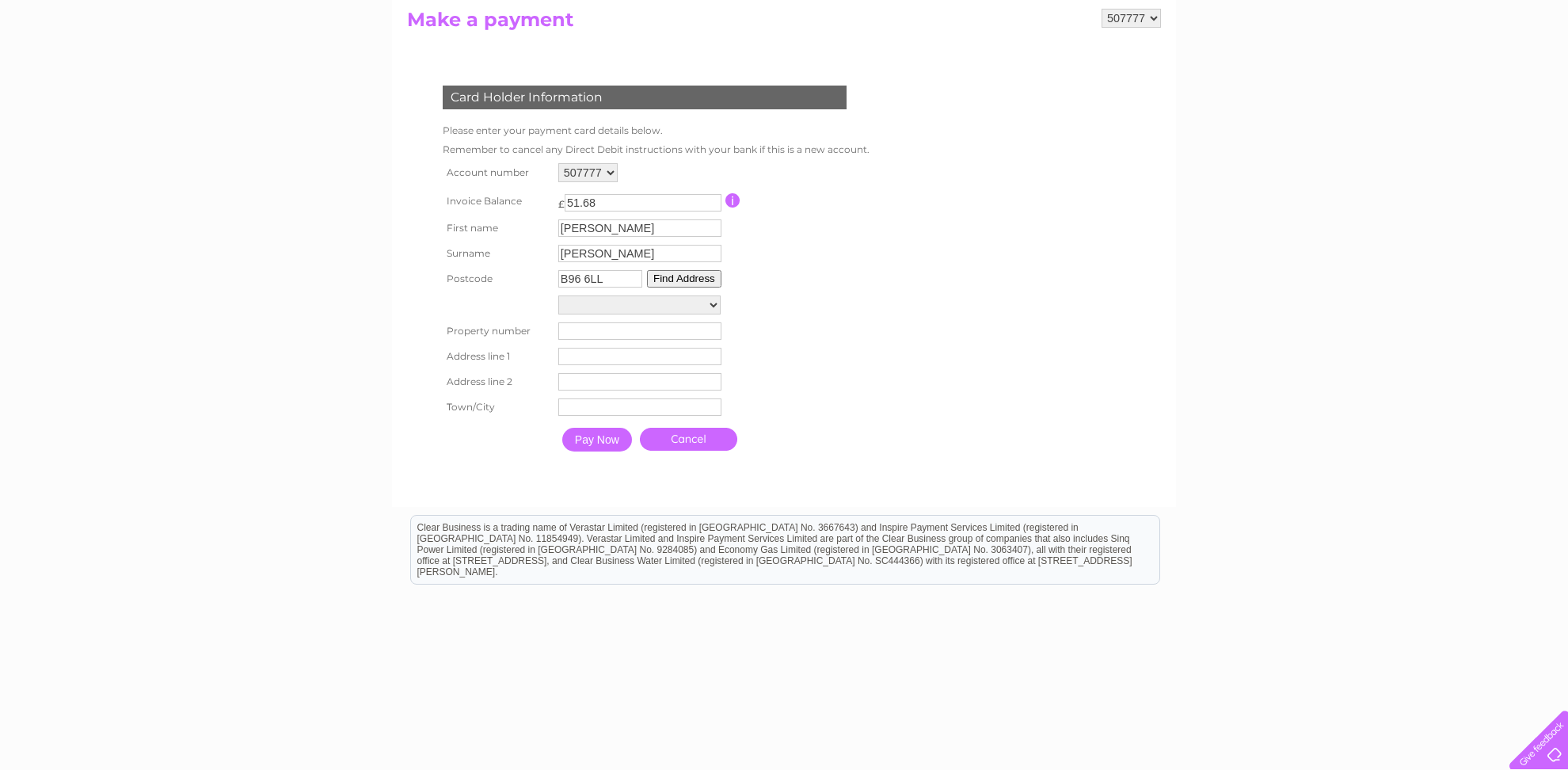
click at [559, 295] on select "[GEOGRAPHIC_DATA], [GEOGRAPHIC_DATA], [GEOGRAPHIC_DATA], [GEOGRAPHIC_DATA], [GE…" at bounding box center [640, 305] width 163 height 19
select select ",Edgioake Lane,,Redditch"
click option "[GEOGRAPHIC_DATA], [GEOGRAPHIC_DATA]" at bounding box center [0, 0] width 0 height 0
type input "Edgioake Lane"
type input "Redditch"
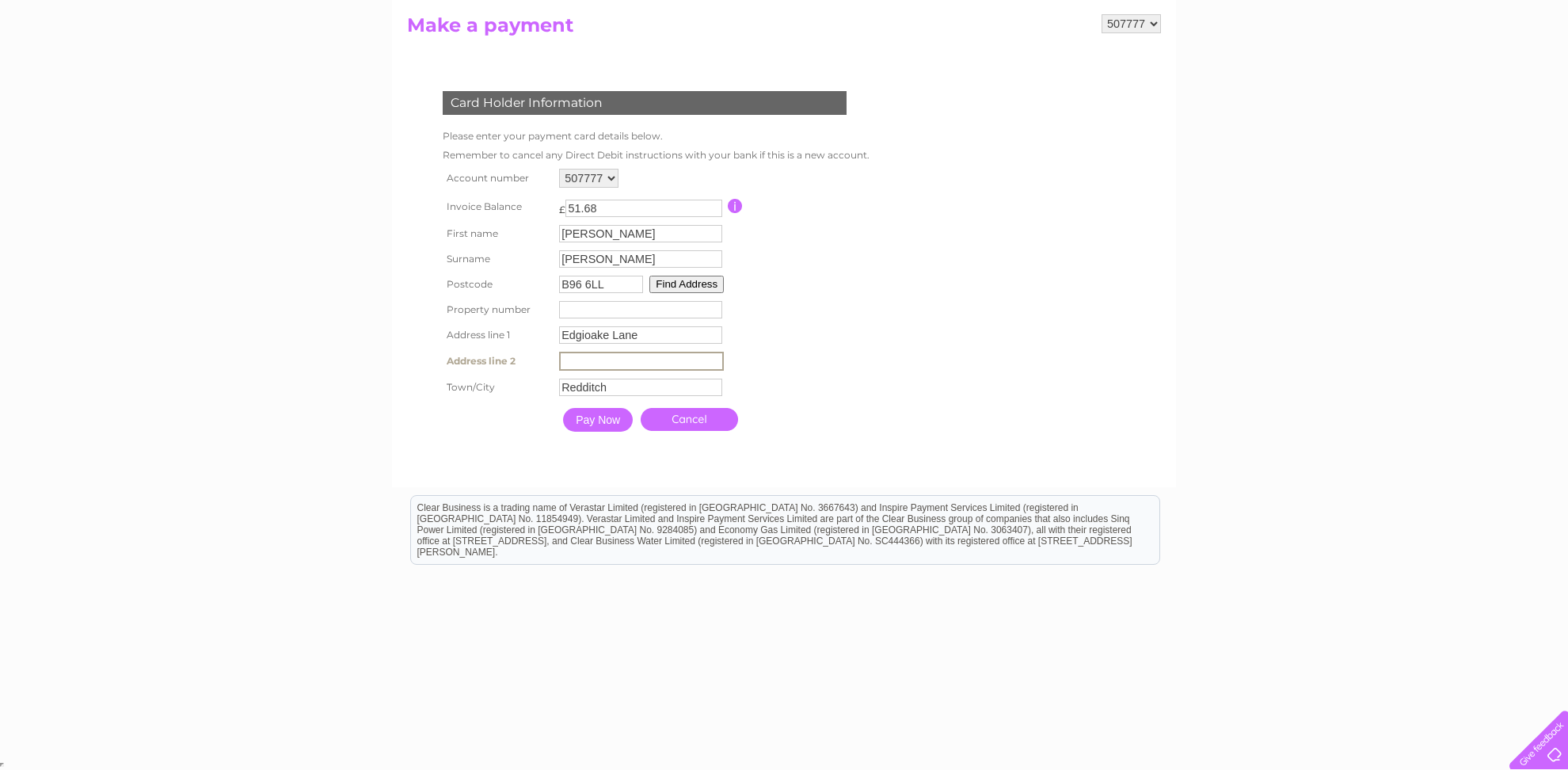
click at [567, 363] on input "text" at bounding box center [642, 361] width 165 height 19
type input "Astwood Bank"
click at [567, 302] on input "number" at bounding box center [640, 311] width 163 height 17
click at [594, 425] on input "Pay Now" at bounding box center [598, 420] width 70 height 24
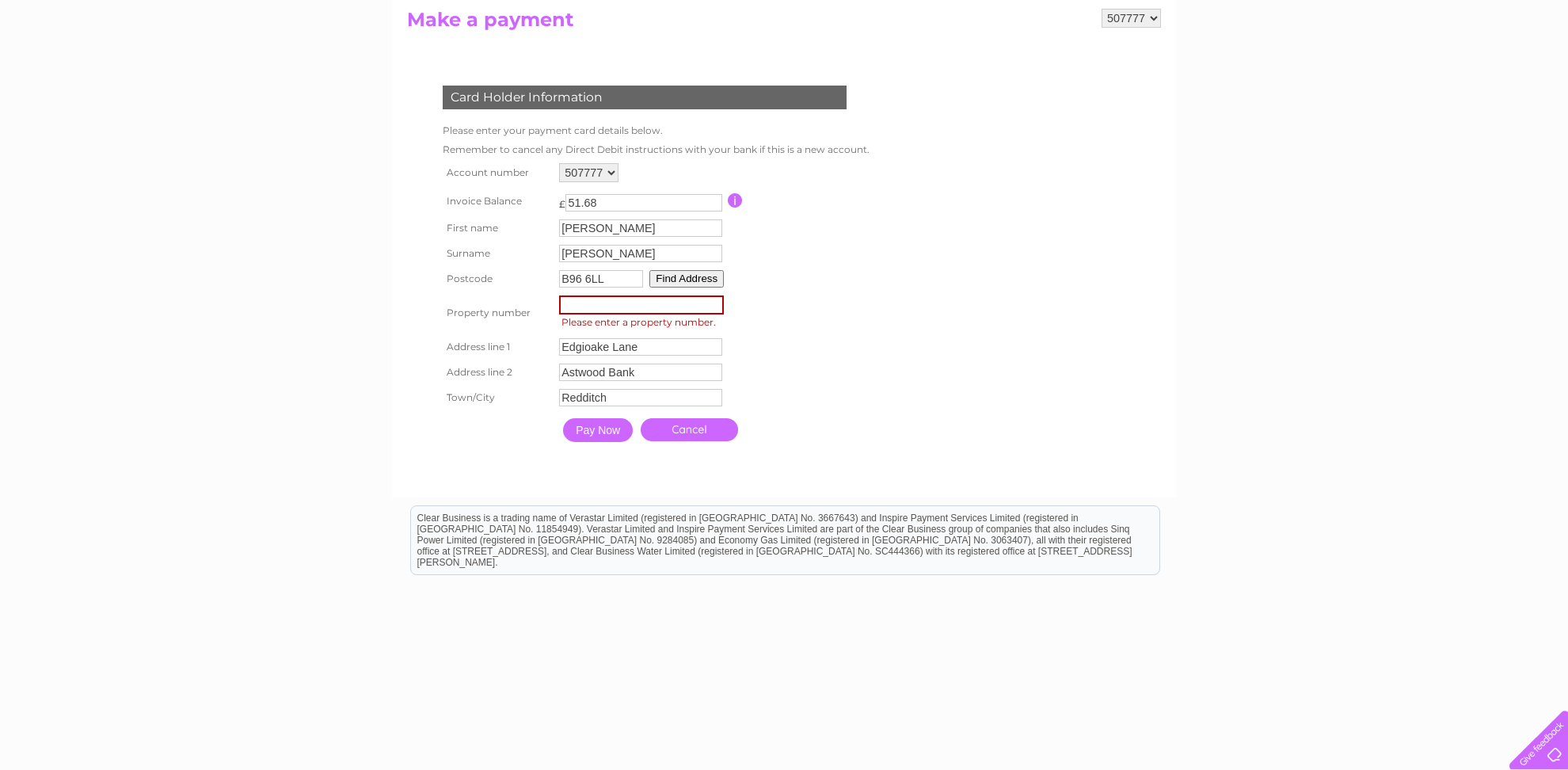
drag, startPoint x: 675, startPoint y: 302, endPoint x: 525, endPoint y: 318, distance: 150.9
click at [559, 314] on input "number" at bounding box center [642, 305] width 165 height 19
type input "0"
click at [590, 433] on input "Pay Now" at bounding box center [598, 429] width 70 height 24
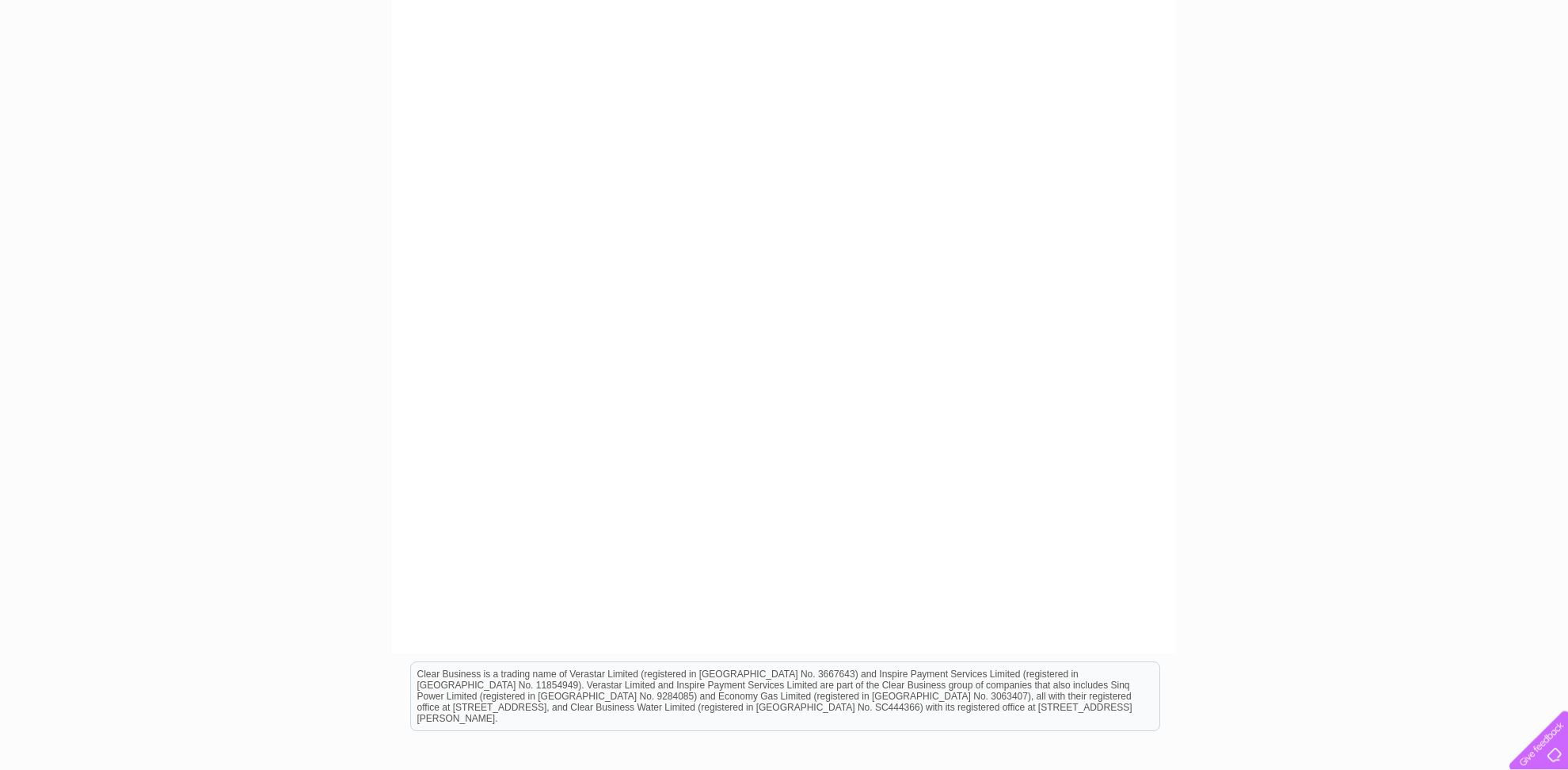
scroll to position [356, 0]
